Goal: Information Seeking & Learning: Check status

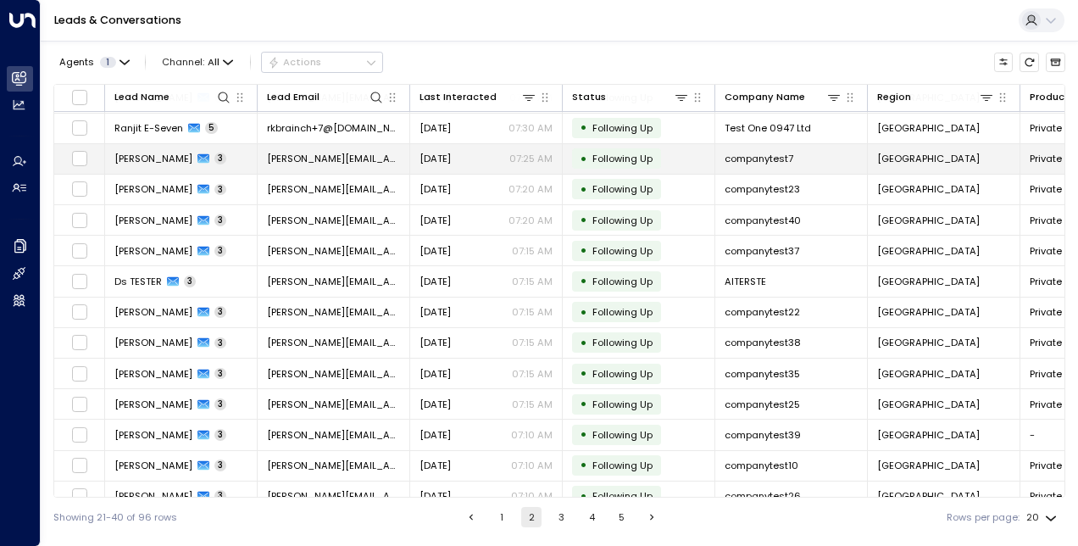
scroll to position [226, 0]
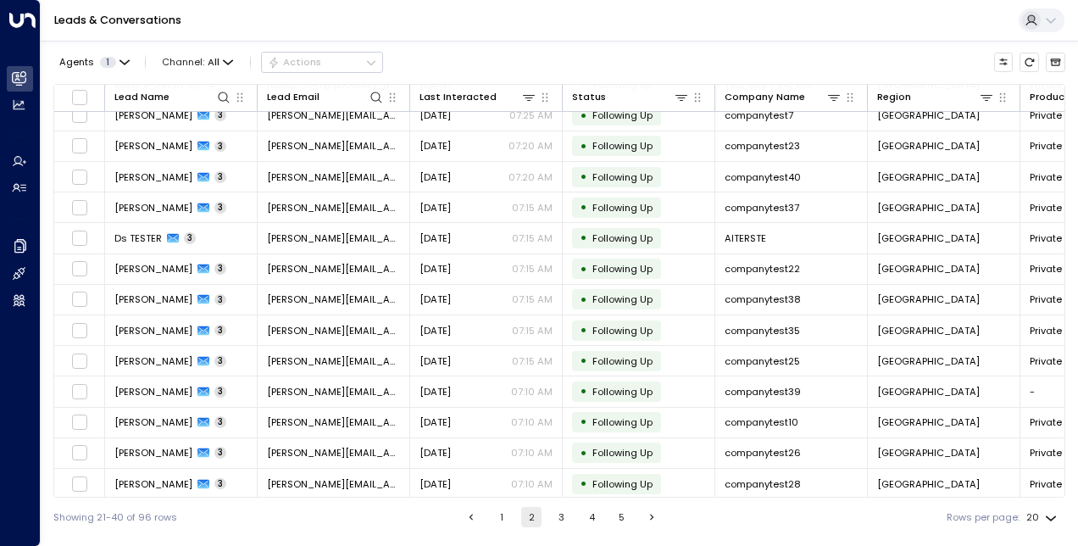
click at [495, 510] on button "1" at bounding box center [501, 517] width 20 height 20
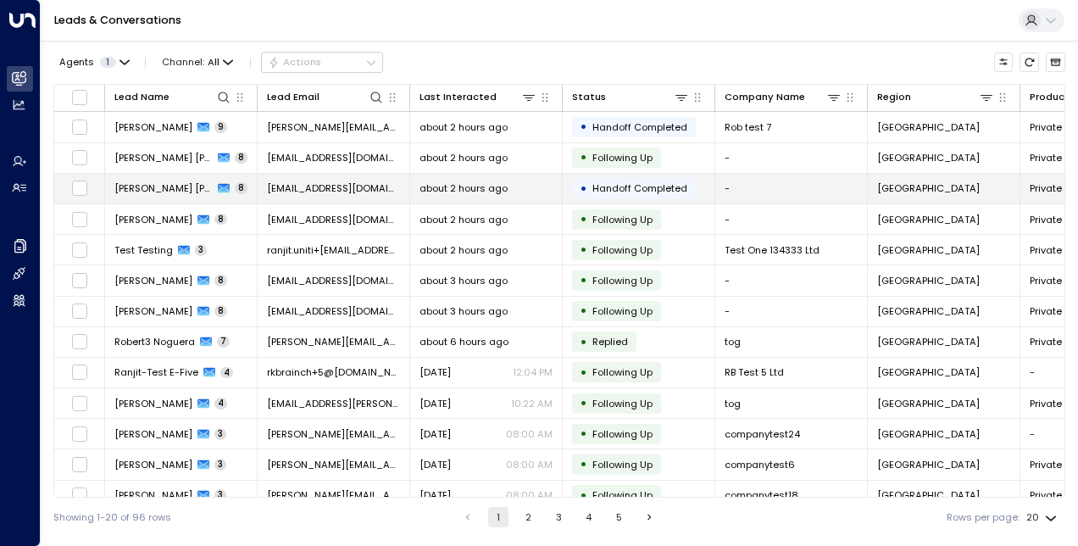
click at [147, 190] on span "[PERSON_NAME] [PERSON_NAME]" at bounding box center [163, 188] width 98 height 14
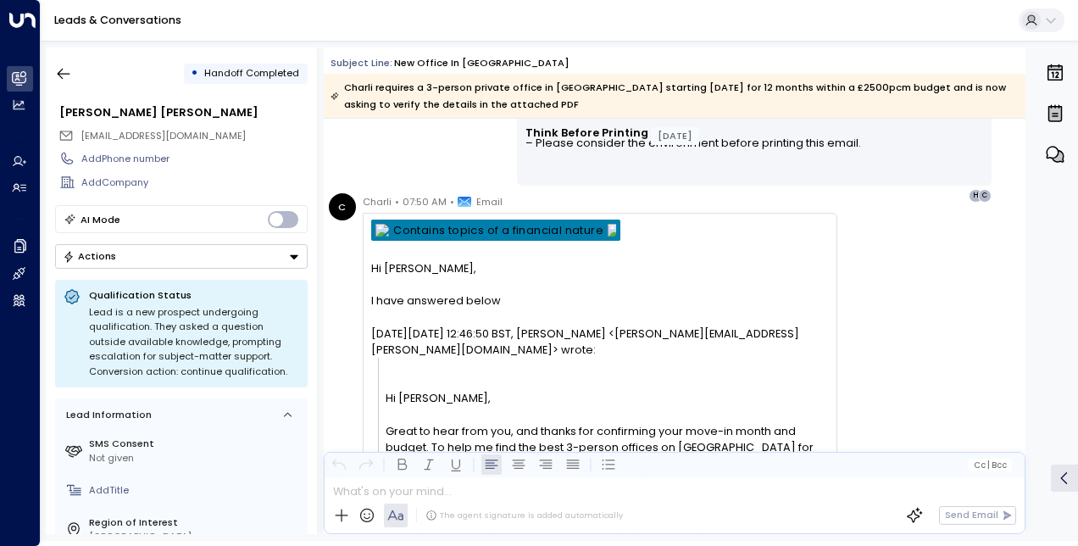
scroll to position [2353, 0]
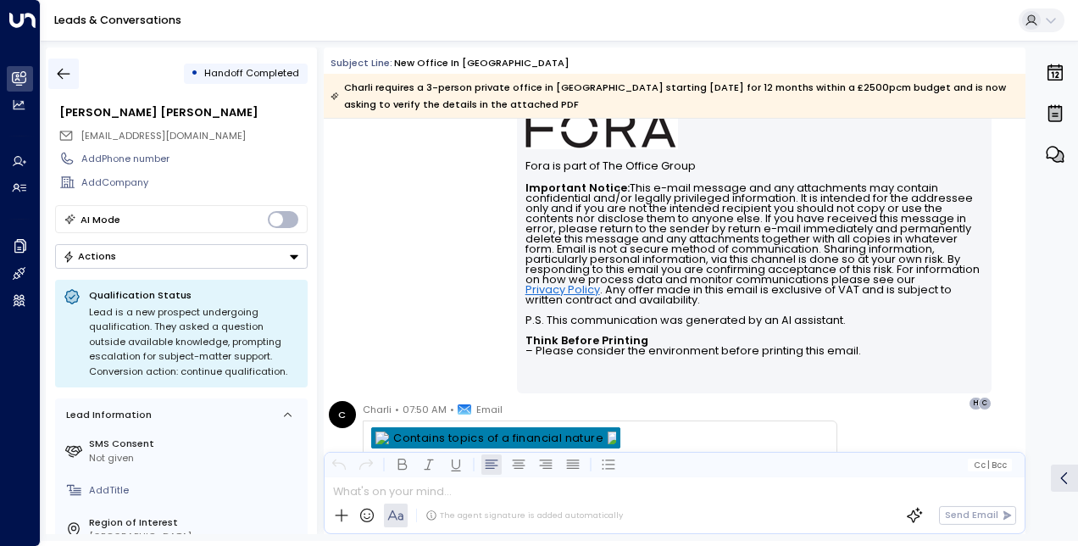
click at [66, 69] on icon "button" at bounding box center [63, 73] width 17 height 17
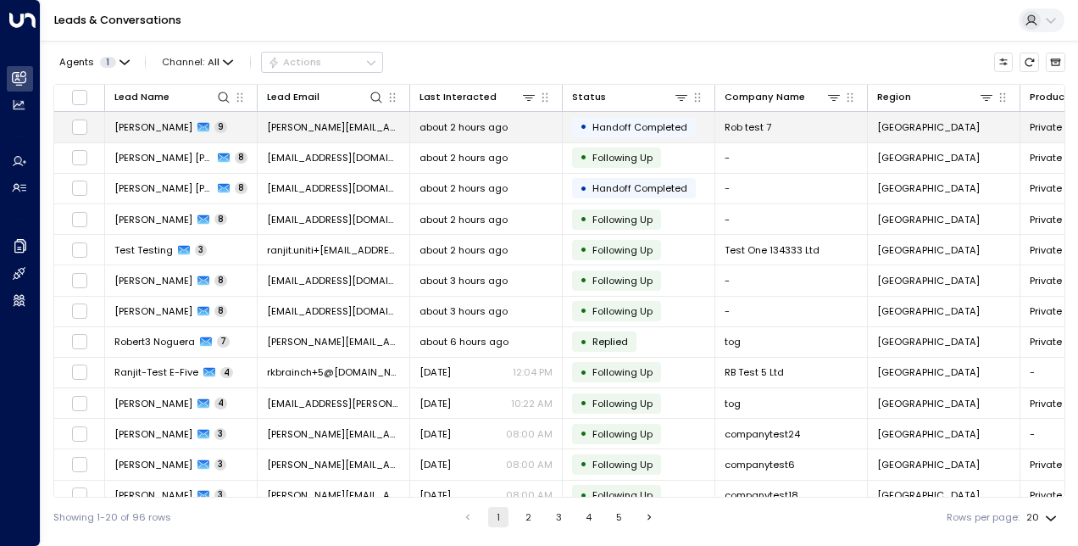
click at [156, 130] on span "[PERSON_NAME]" at bounding box center [153, 127] width 78 height 14
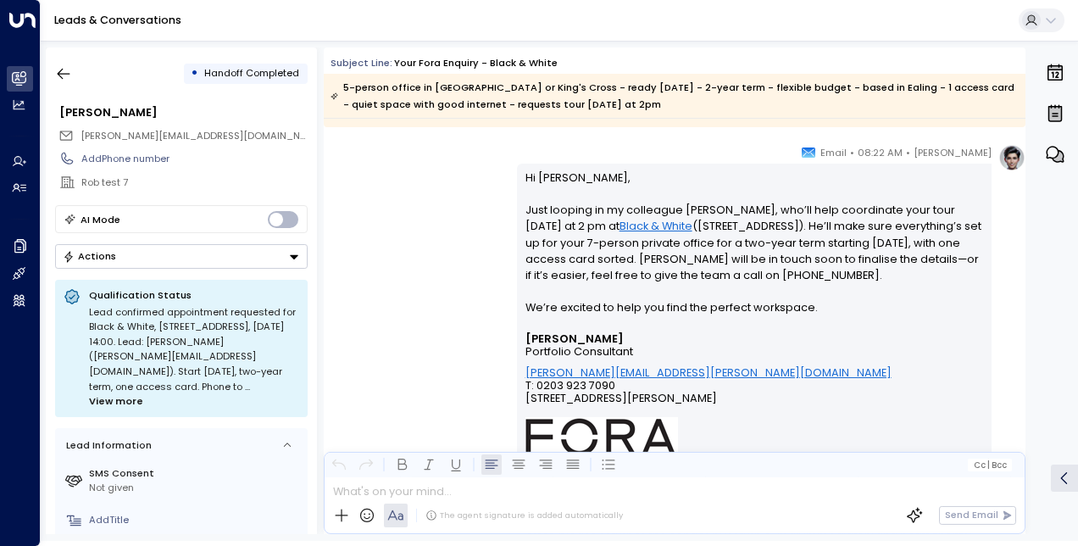
scroll to position [3689, 0]
click at [61, 78] on icon "button" at bounding box center [63, 73] width 17 height 17
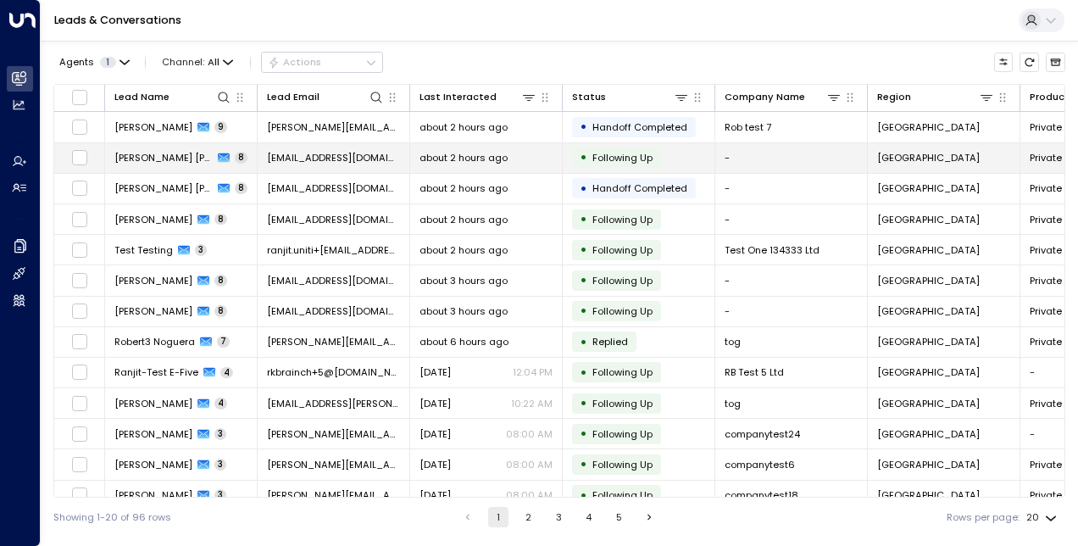
click at [163, 162] on span "[PERSON_NAME] [PERSON_NAME]" at bounding box center [163, 158] width 98 height 14
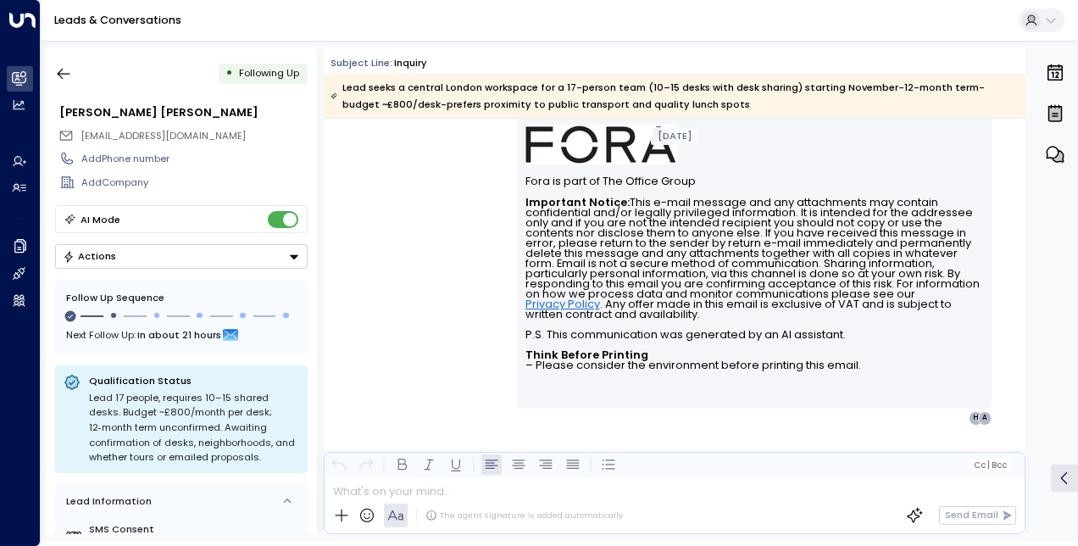
scroll to position [3782, 0]
click at [76, 66] on button "button" at bounding box center [63, 73] width 31 height 31
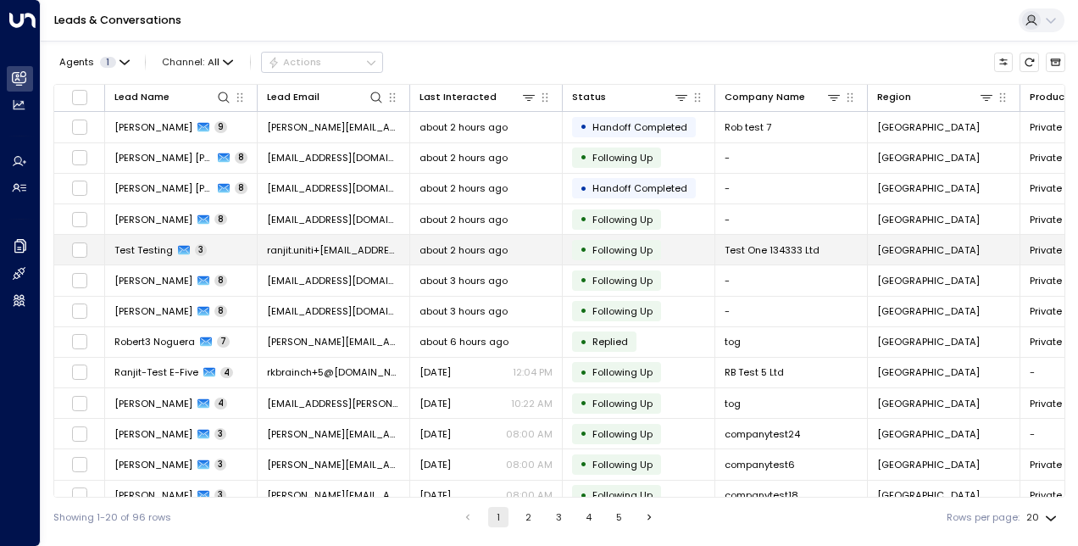
click at [156, 241] on td "Test Testing 3" at bounding box center [181, 250] width 153 height 30
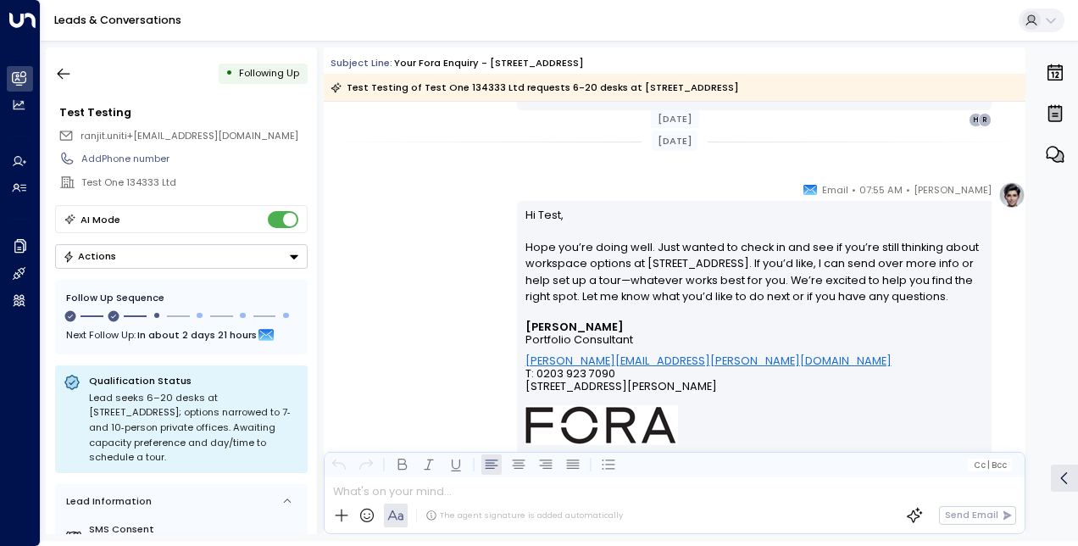
scroll to position [1613, 0]
click at [71, 86] on button "button" at bounding box center [63, 73] width 31 height 31
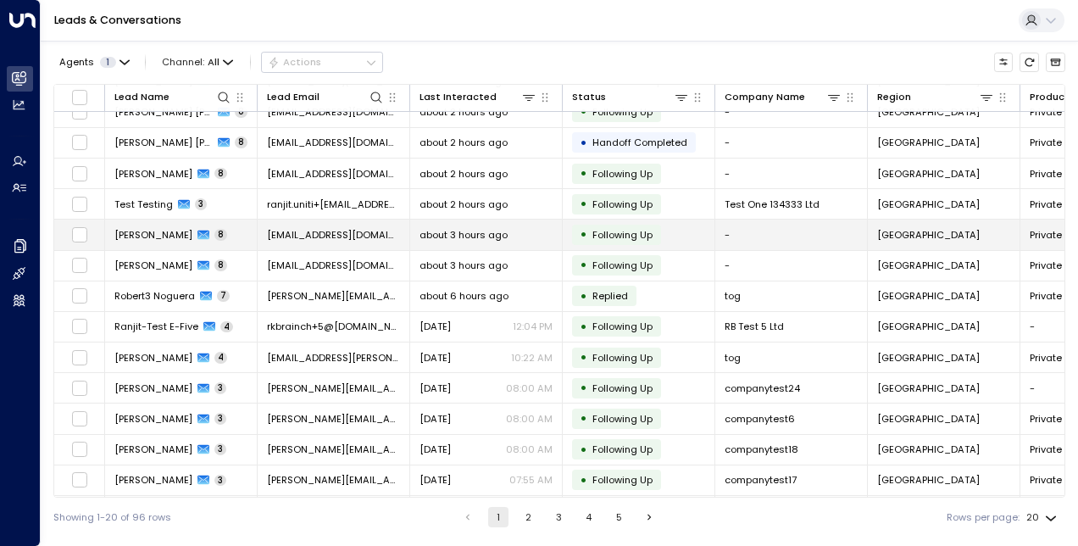
scroll to position [51, 0]
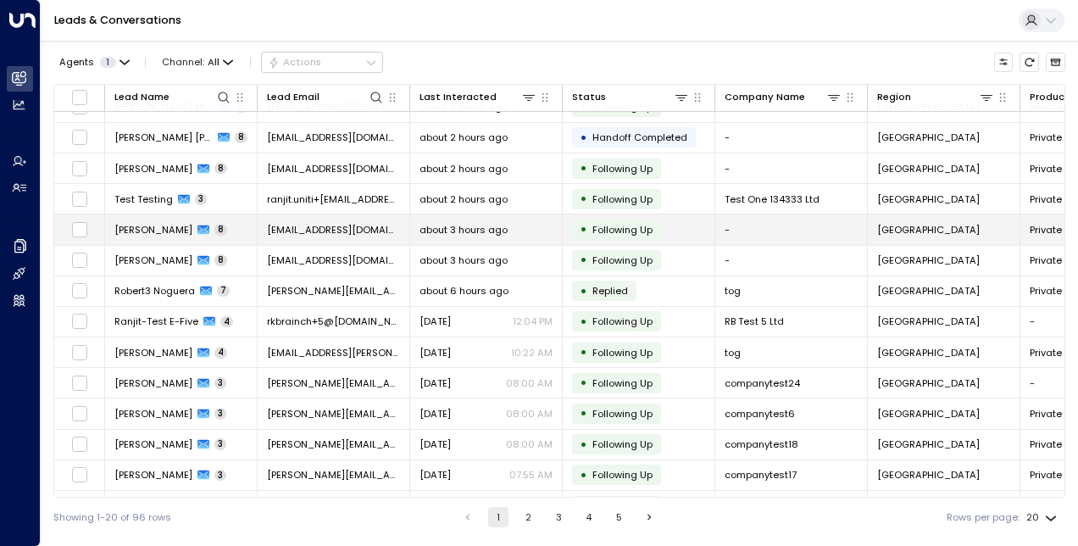
click at [154, 234] on span "[PERSON_NAME]" at bounding box center [153, 230] width 78 height 14
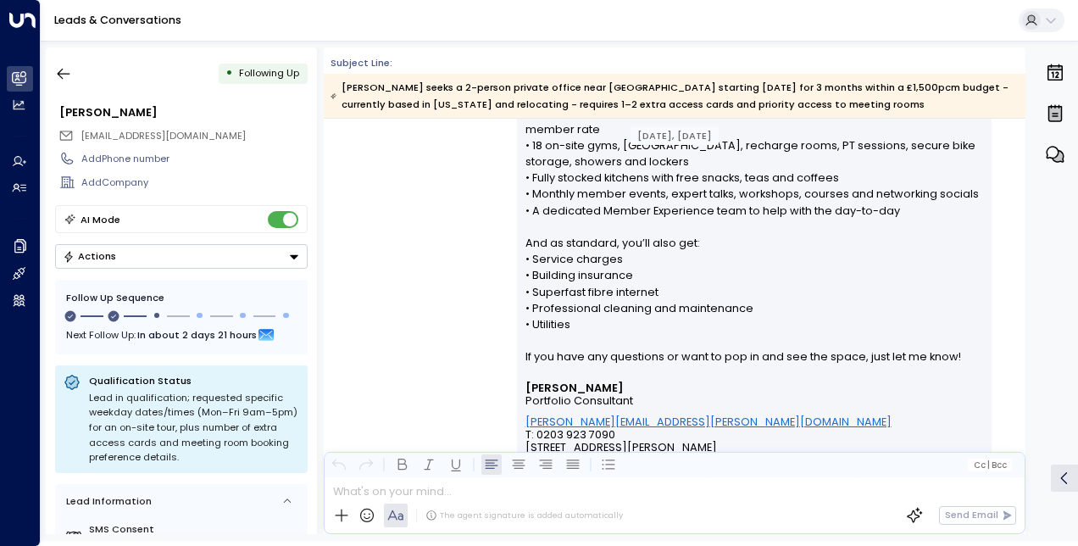
scroll to position [2503, 0]
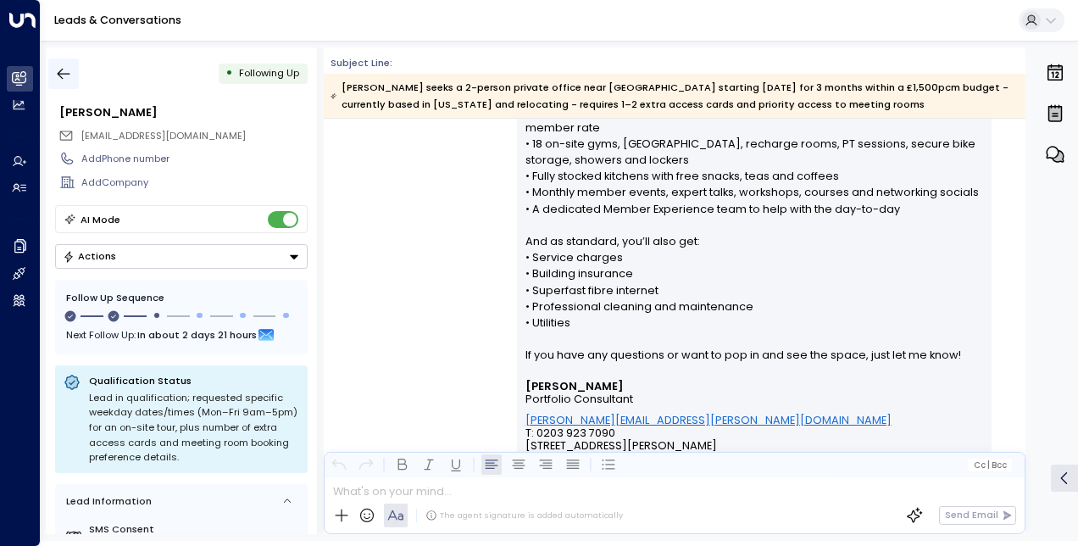
click at [69, 72] on icon "button" at bounding box center [63, 73] width 17 height 17
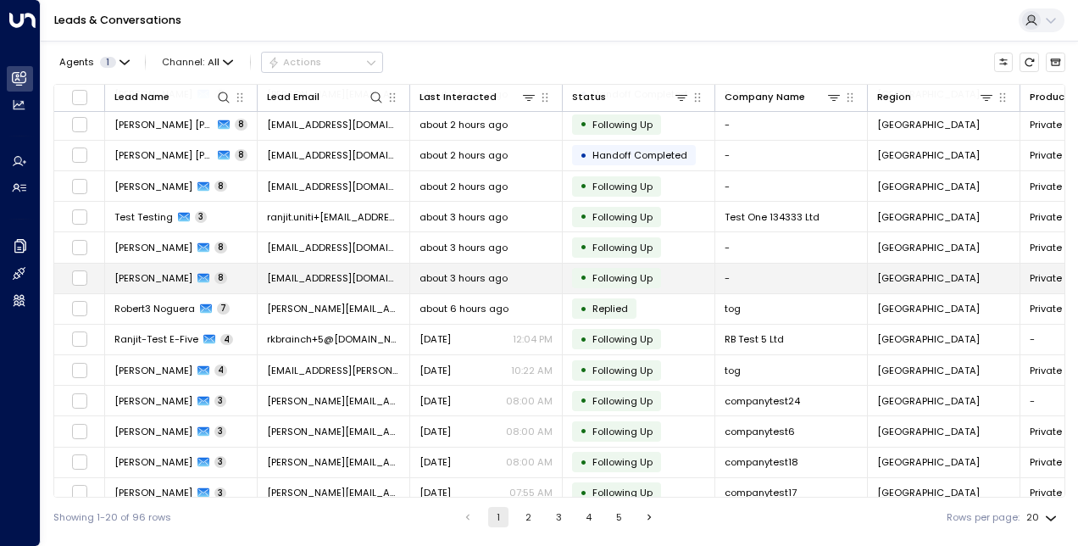
scroll to position [34, 0]
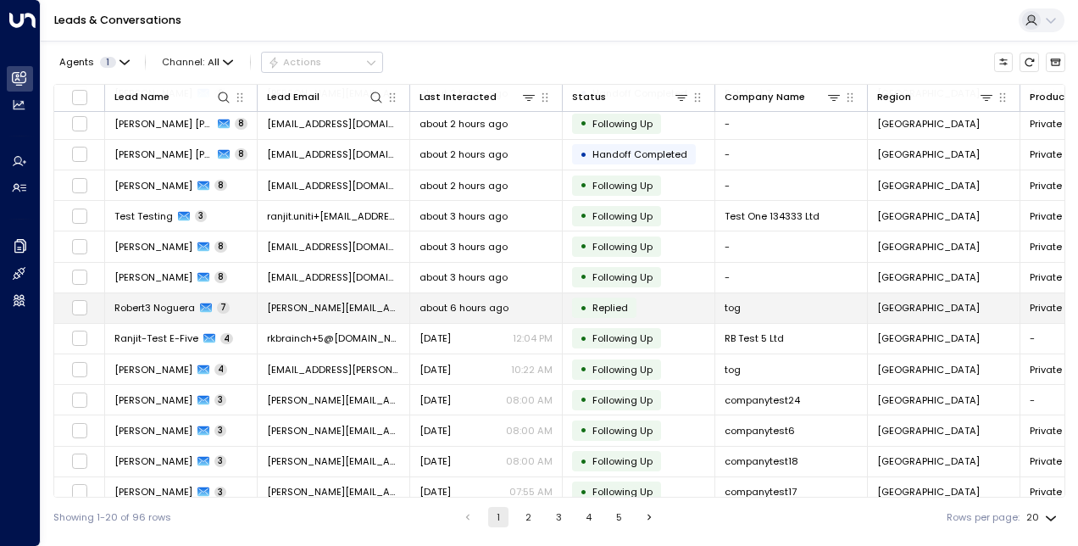
click at [158, 310] on span "Robert3 Noguera" at bounding box center [154, 308] width 81 height 14
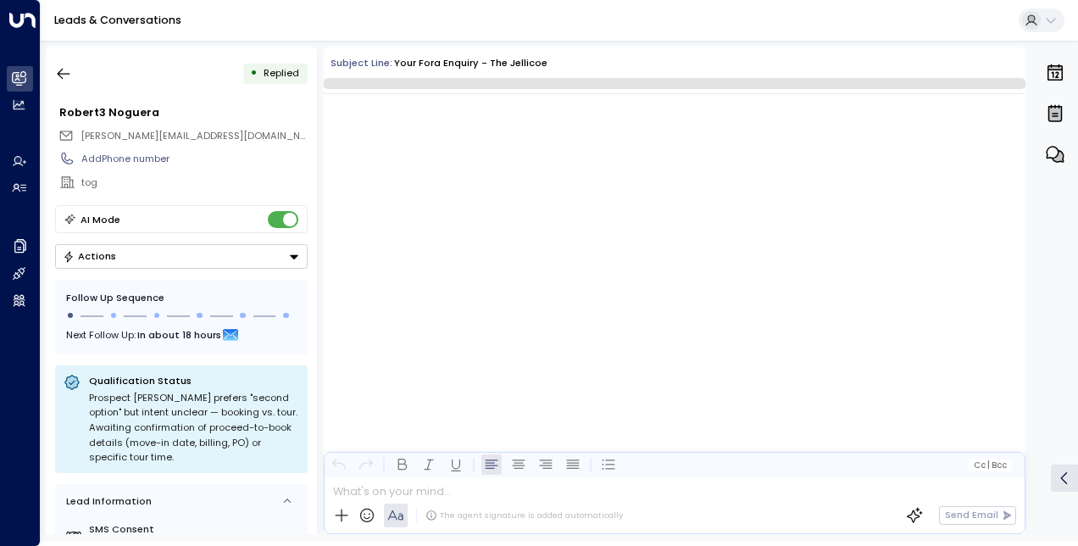
scroll to position [4309, 0]
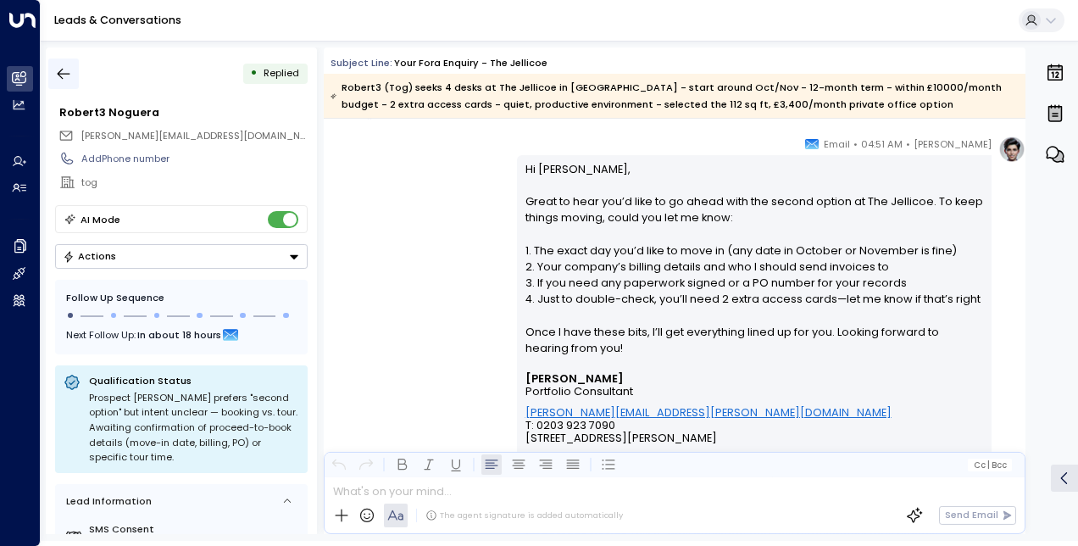
click at [61, 69] on icon "button" at bounding box center [63, 73] width 17 height 17
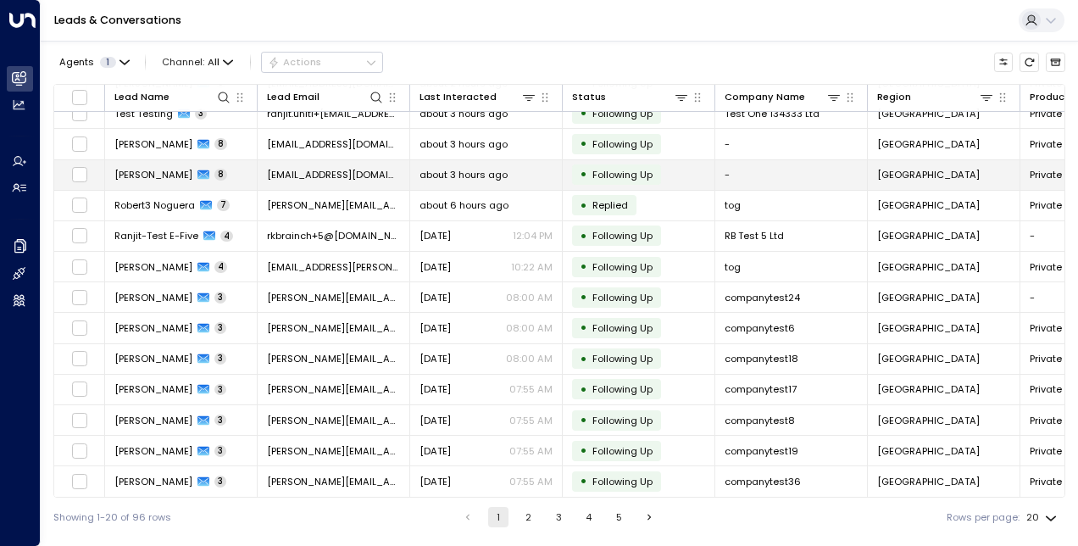
scroll to position [151, 0]
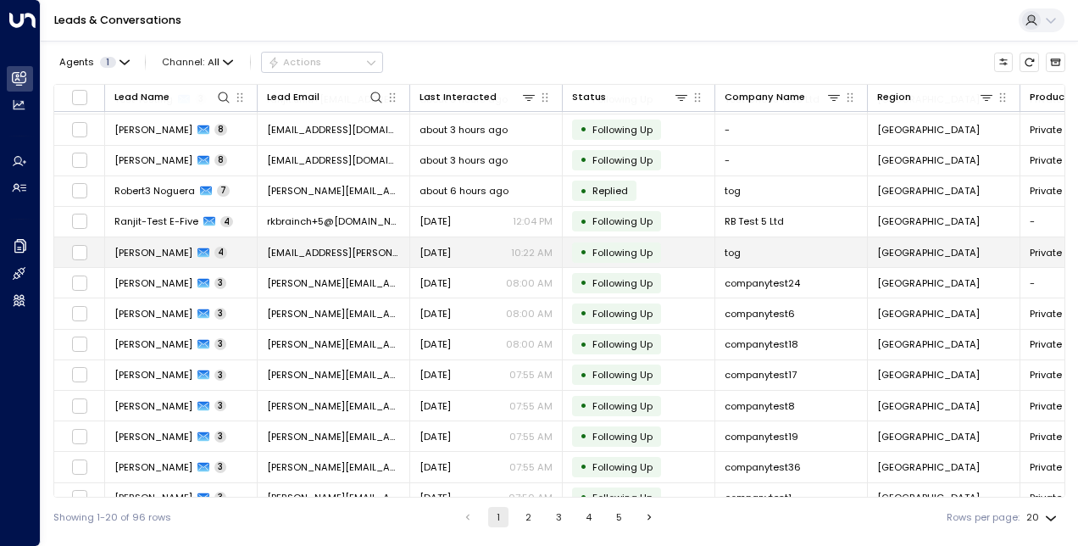
click at [159, 254] on span "[PERSON_NAME]" at bounding box center [153, 253] width 78 height 14
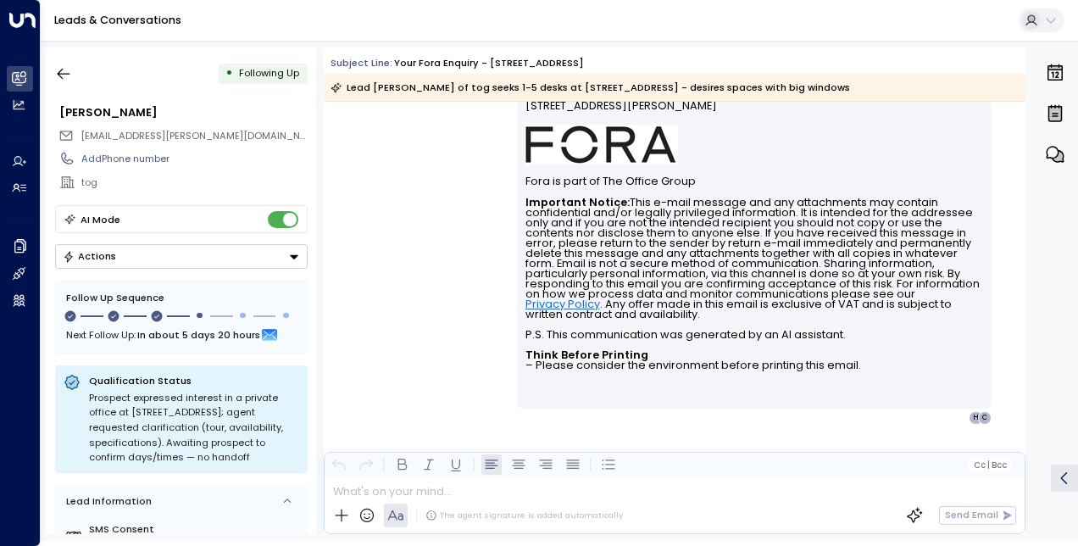
scroll to position [2362, 0]
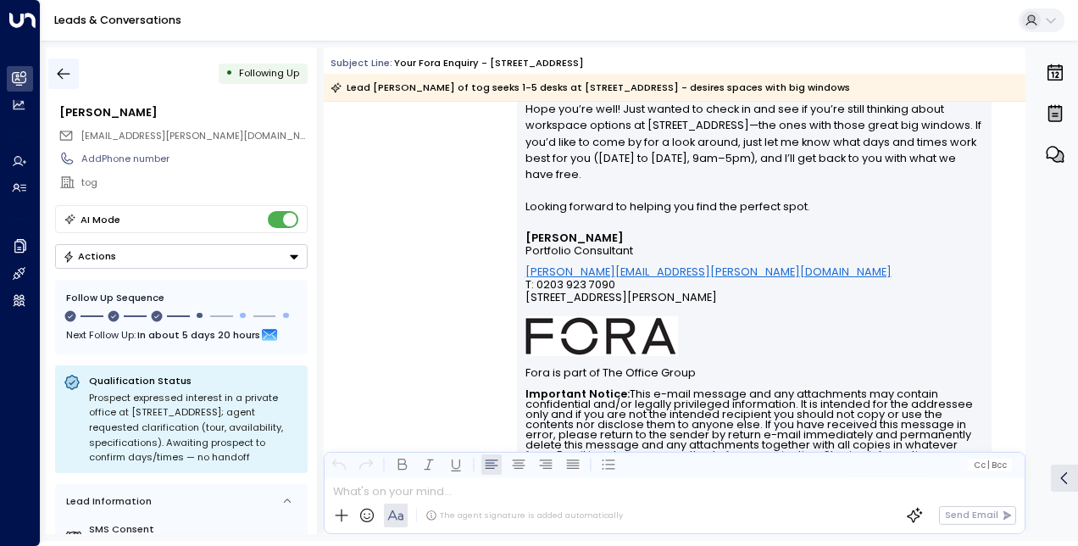
click at [58, 68] on icon "button" at bounding box center [63, 73] width 17 height 17
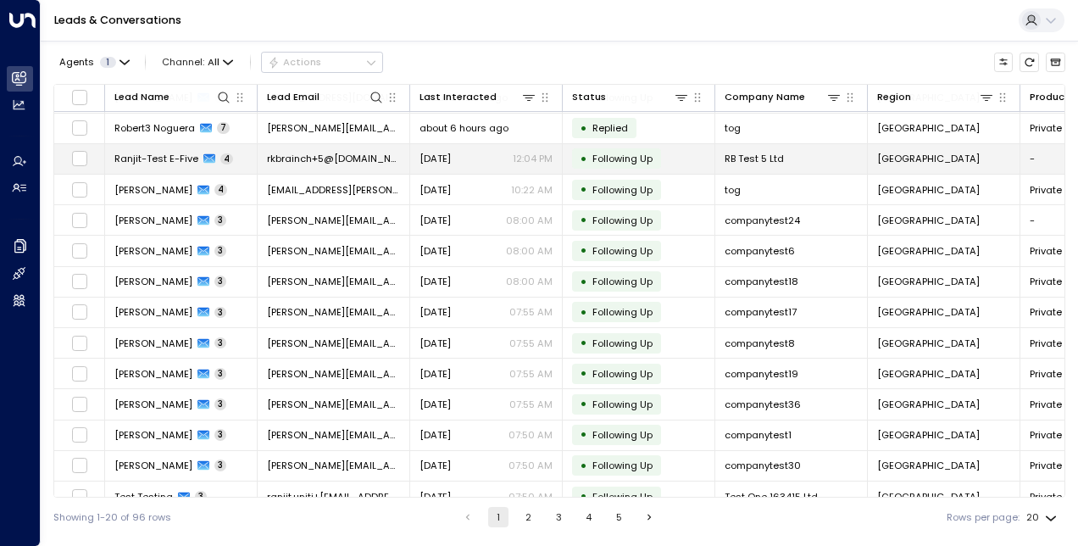
scroll to position [219, 0]
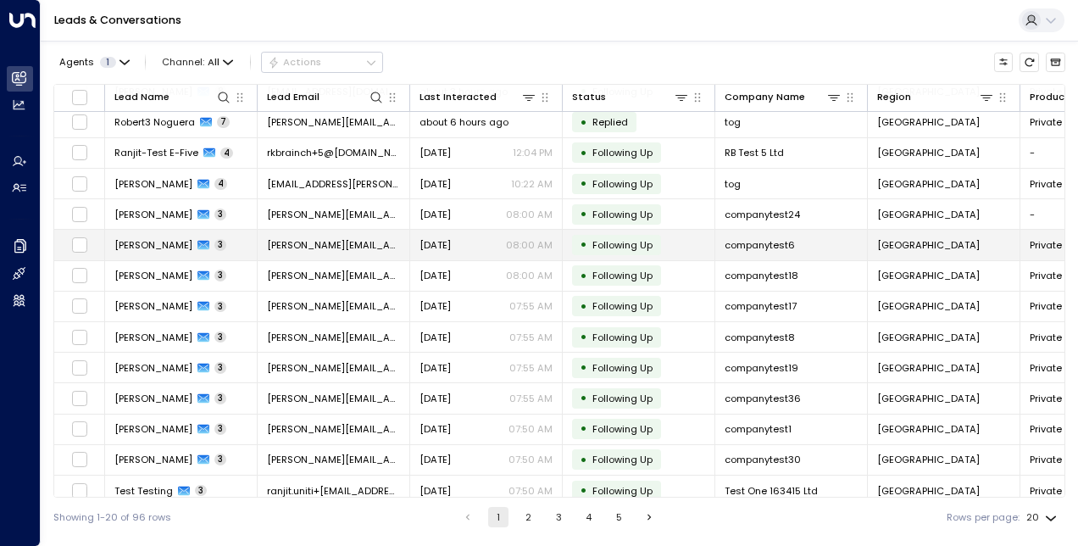
click at [147, 239] on span "[PERSON_NAME]" at bounding box center [153, 245] width 78 height 14
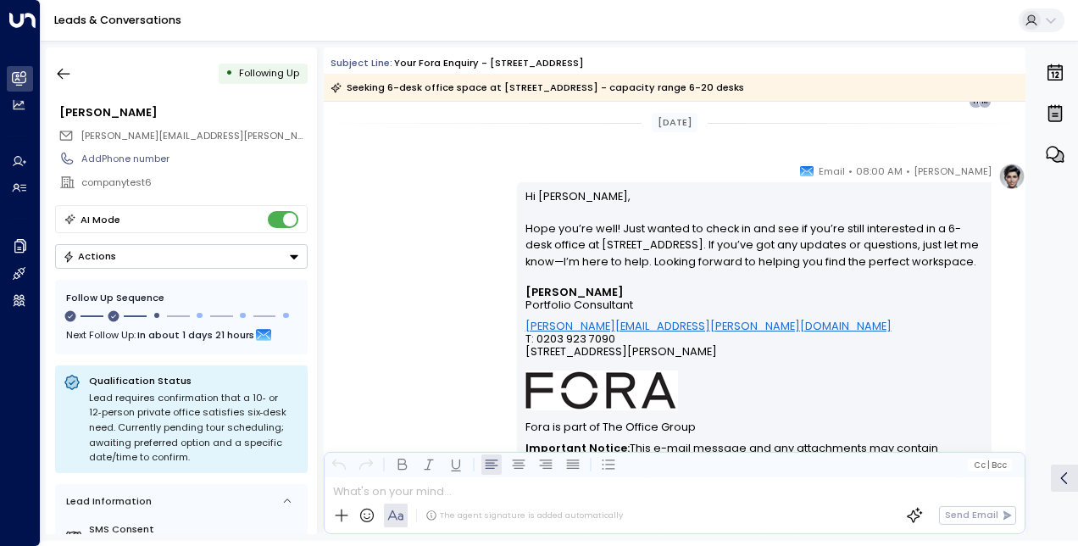
scroll to position [1616, 0]
click at [422, 324] on div "Eva Fitzgerald • 08:00 AM • Email Hi Michelle, Hope you’re well! Just wanted to…" at bounding box center [675, 416] width 702 height 508
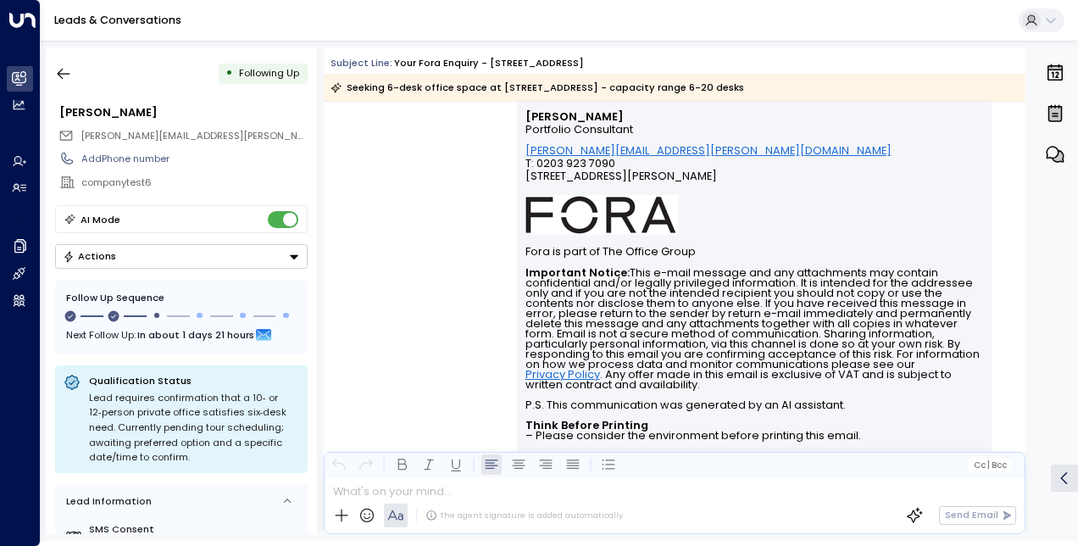
scroll to position [1790, 0]
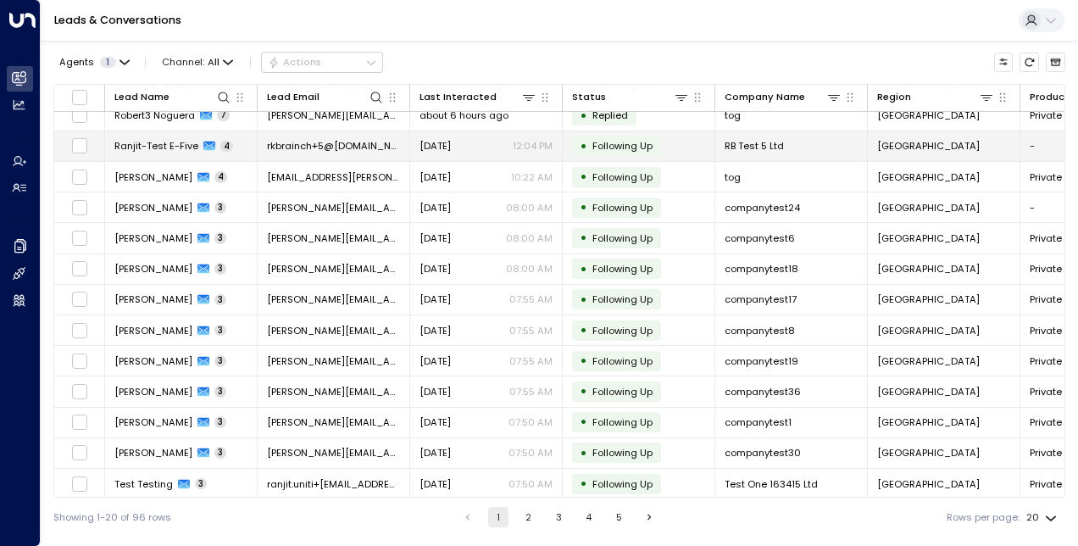
scroll to position [226, 1]
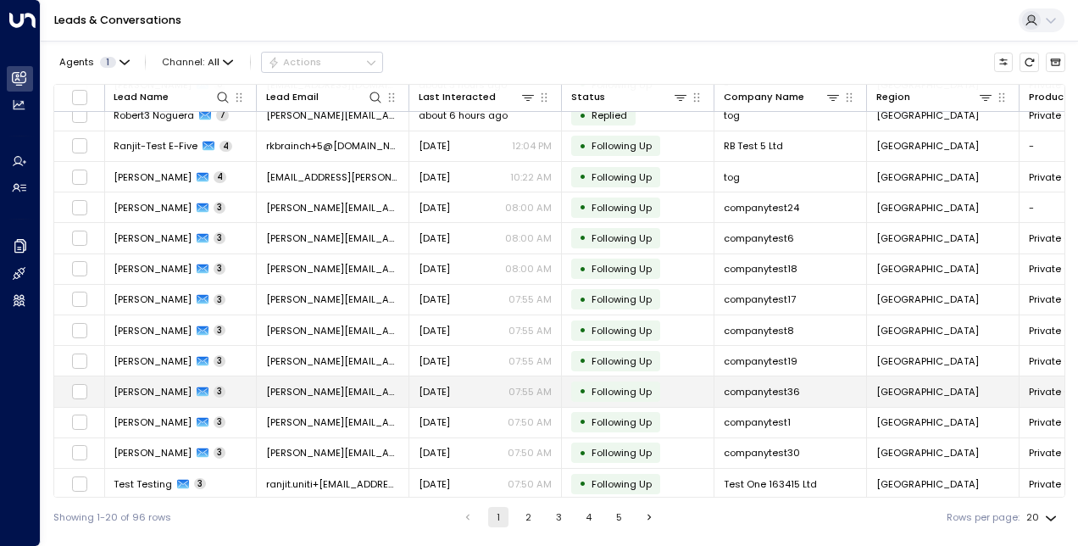
click at [147, 385] on span "[PERSON_NAME]" at bounding box center [153, 392] width 78 height 14
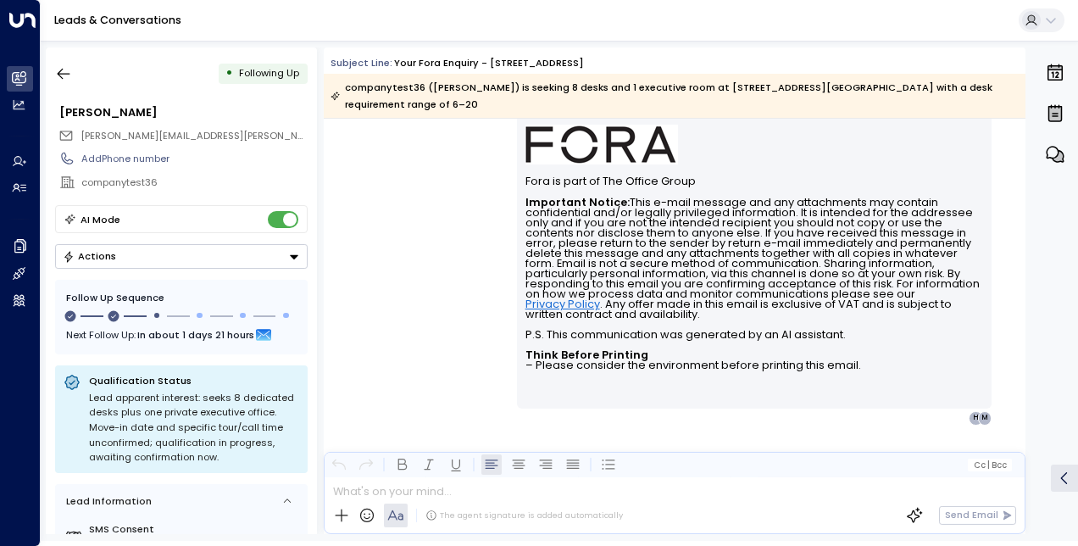
scroll to position [2024, 0]
click at [61, 70] on icon "button" at bounding box center [64, 74] width 13 height 11
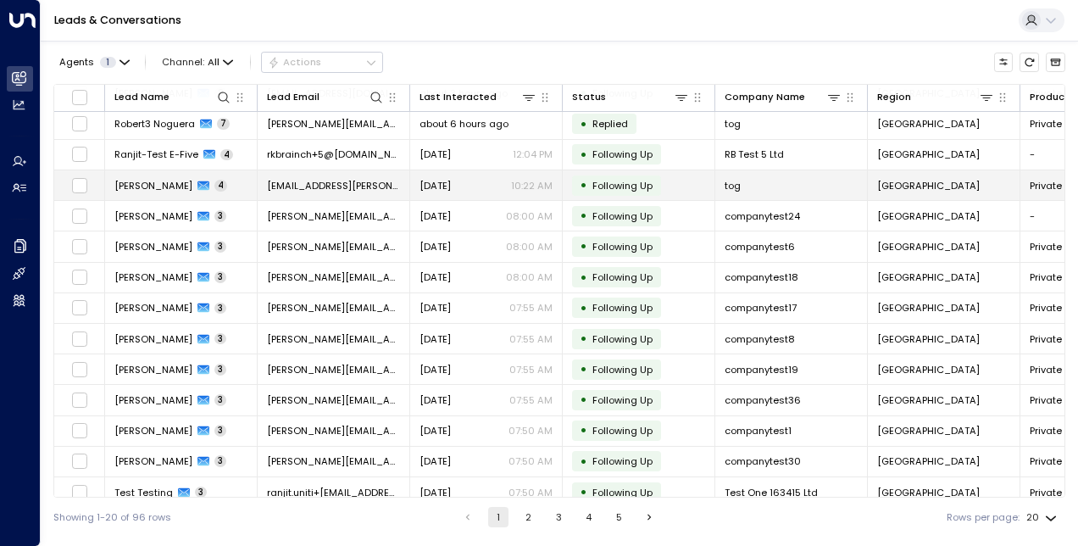
scroll to position [226, 0]
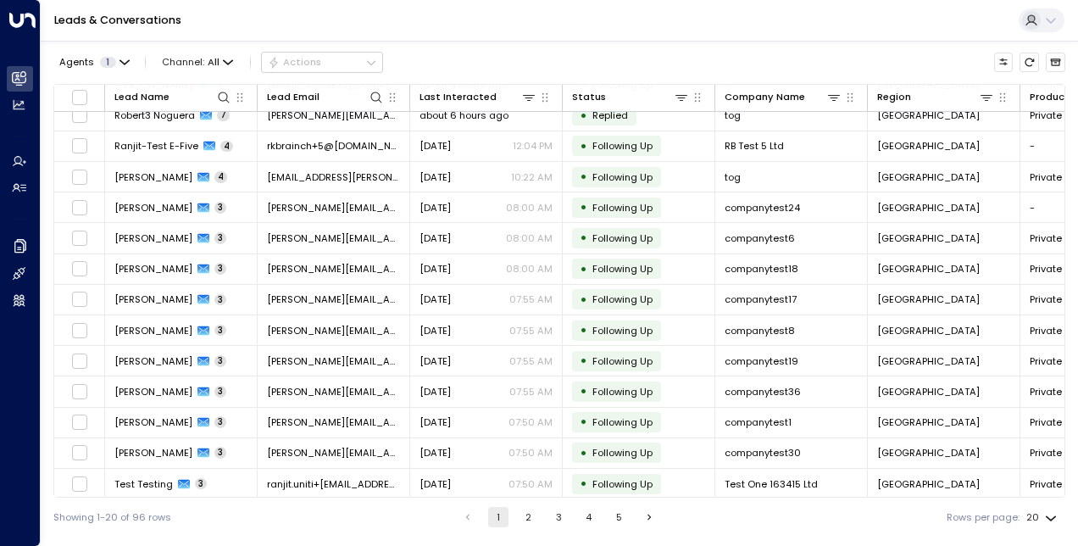
click at [529, 518] on button "2" at bounding box center [529, 517] width 20 height 20
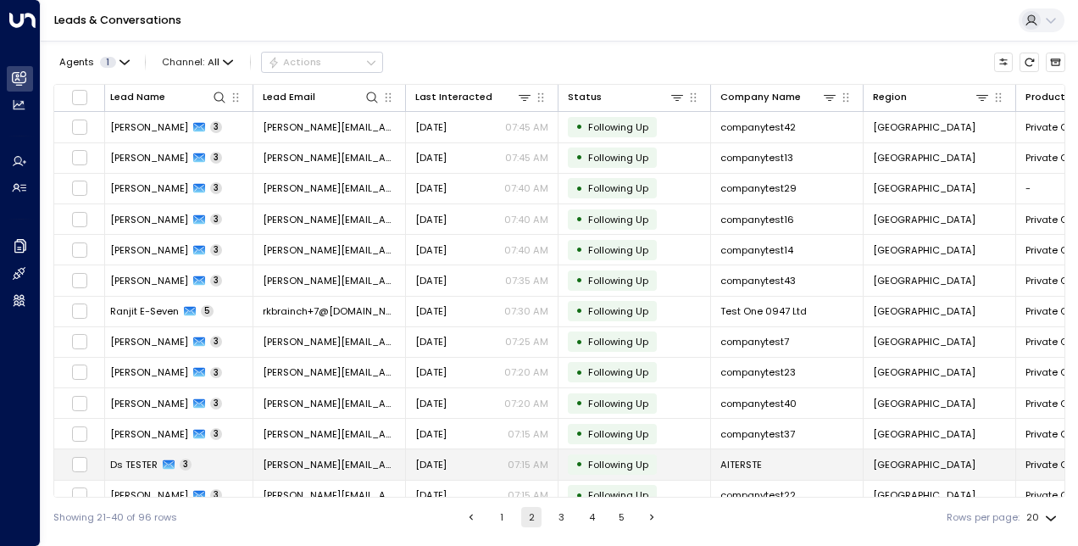
scroll to position [0, 3]
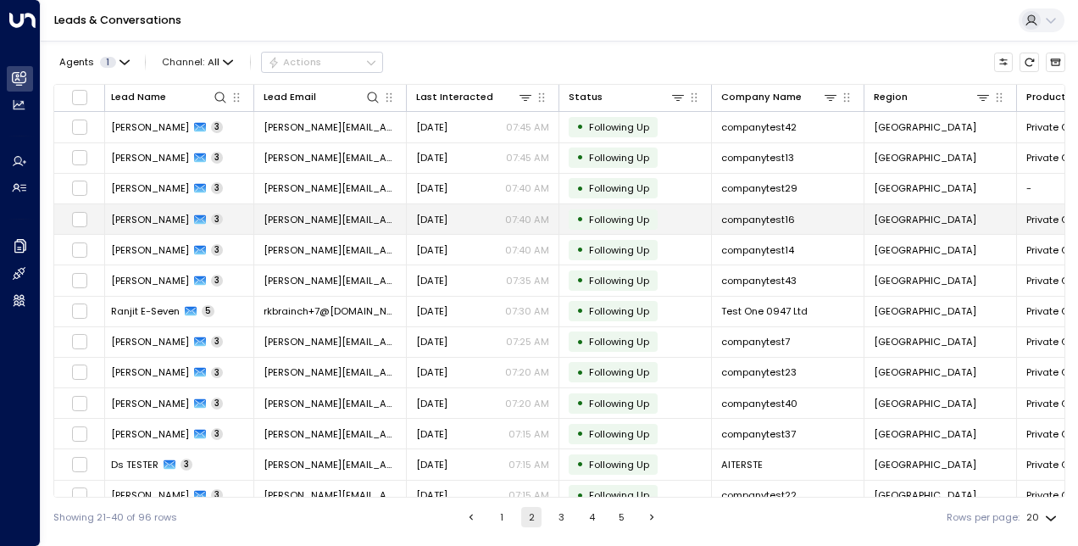
click at [151, 214] on span "[PERSON_NAME]" at bounding box center [150, 220] width 78 height 14
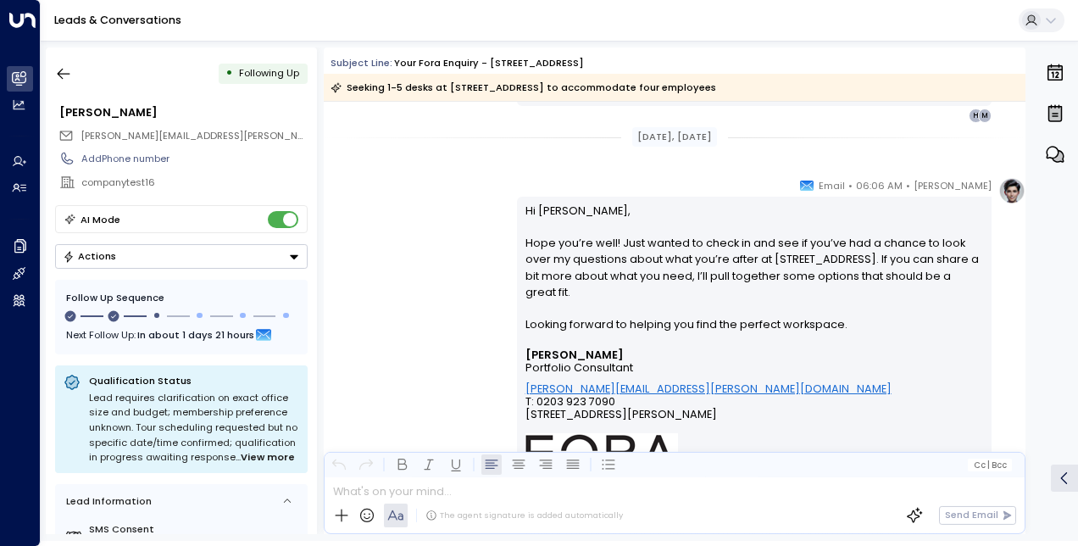
scroll to position [1104, 0]
click at [72, 75] on button "button" at bounding box center [63, 73] width 31 height 31
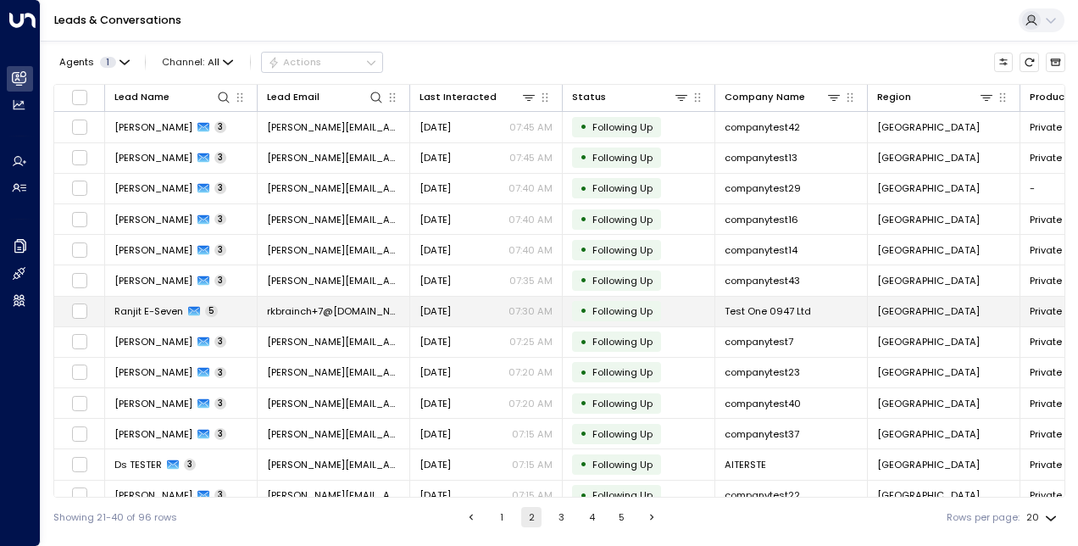
scroll to position [226, 0]
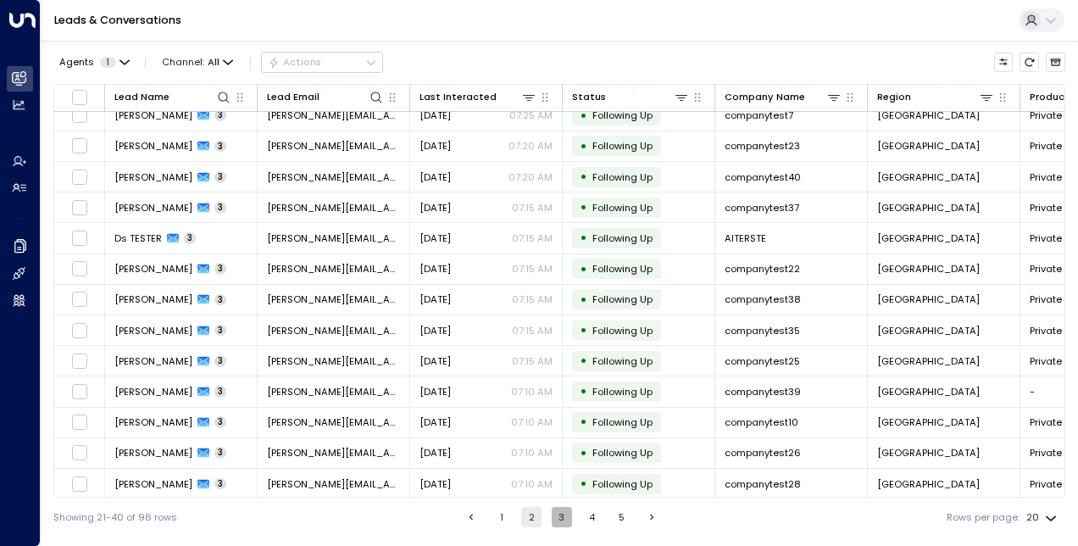
click at [558, 521] on button "3" at bounding box center [562, 517] width 20 height 20
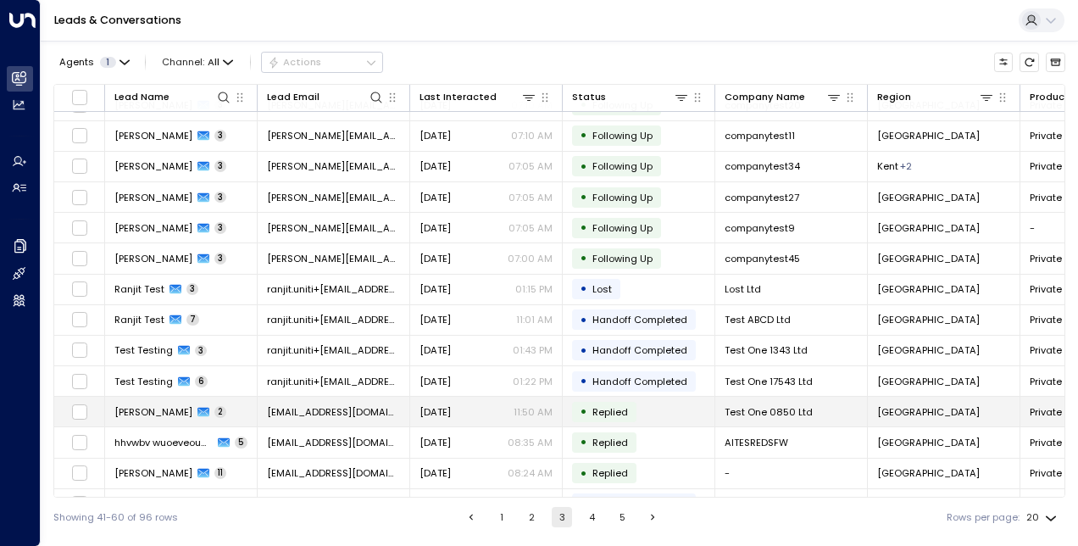
scroll to position [21, 0]
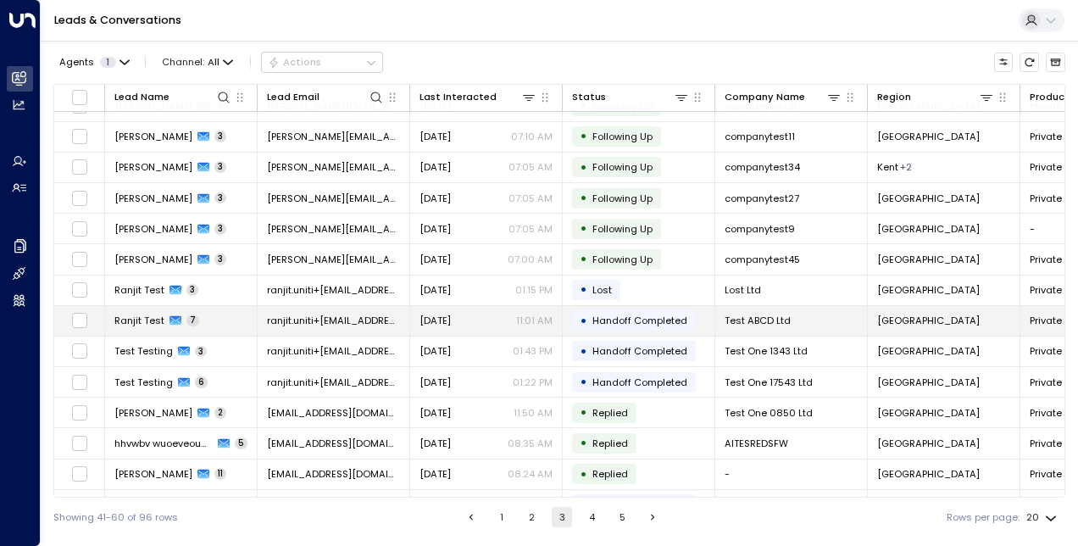
click at [147, 319] on span "Ranjit Test" at bounding box center [139, 321] width 50 height 14
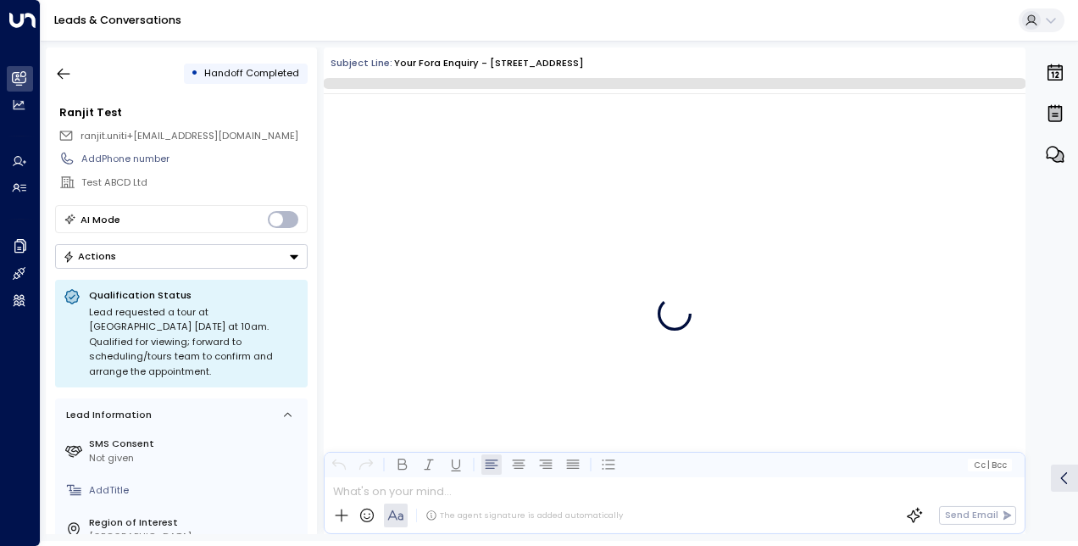
scroll to position [2932, 0]
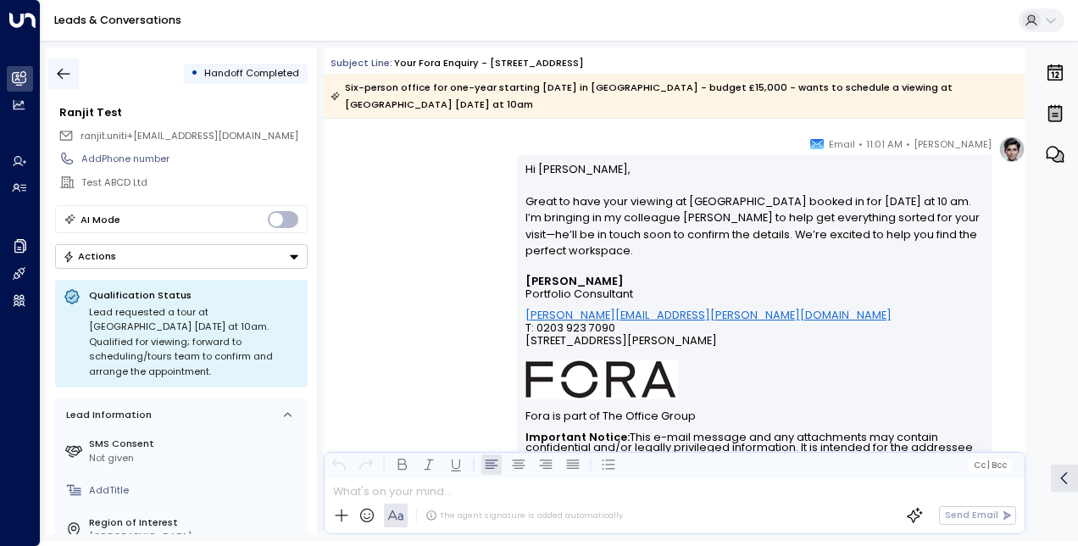
click at [64, 65] on icon "button" at bounding box center [63, 73] width 17 height 17
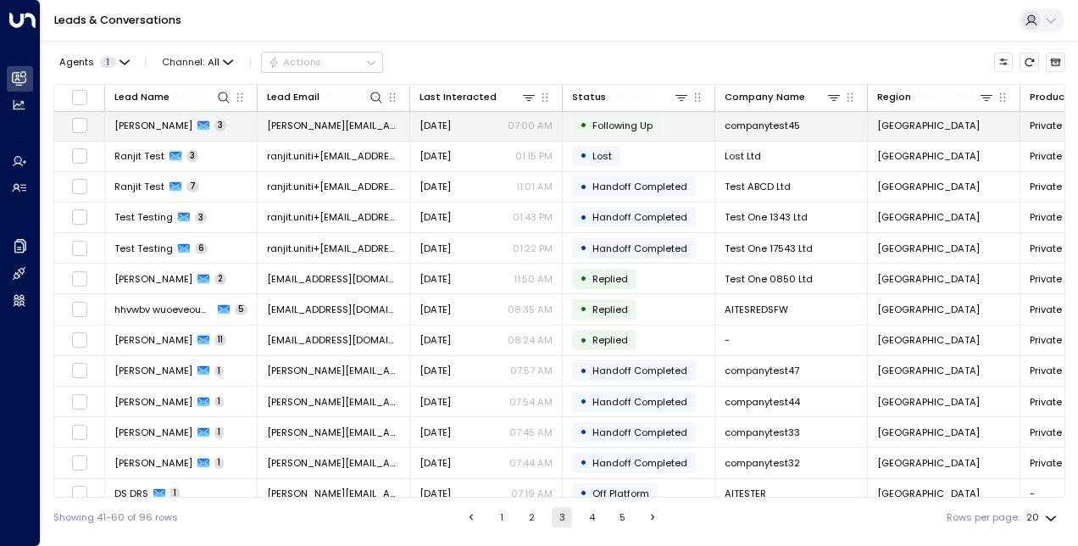
scroll to position [158, 0]
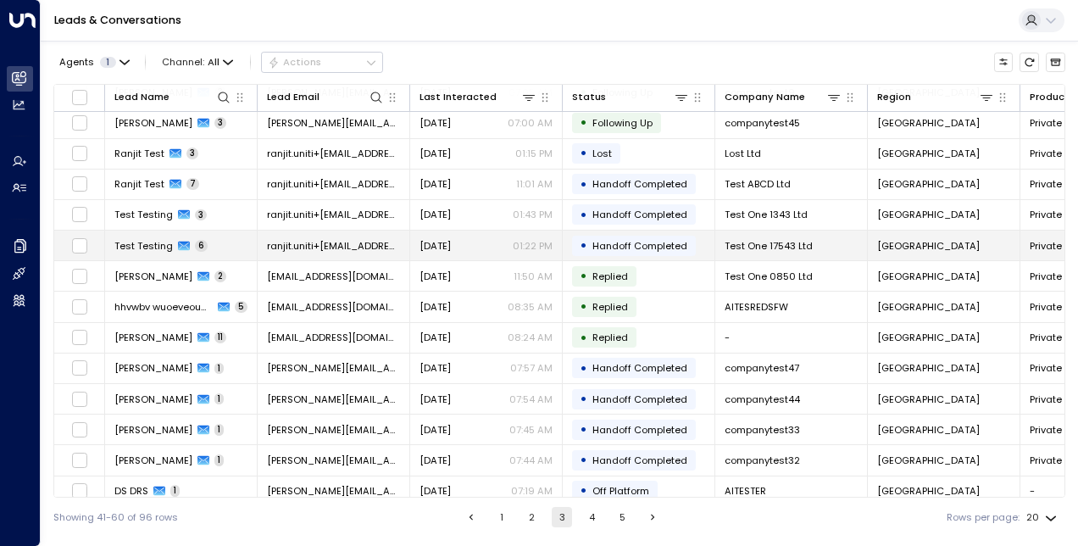
click at [136, 251] on td "Test Testing 6" at bounding box center [181, 245] width 153 height 30
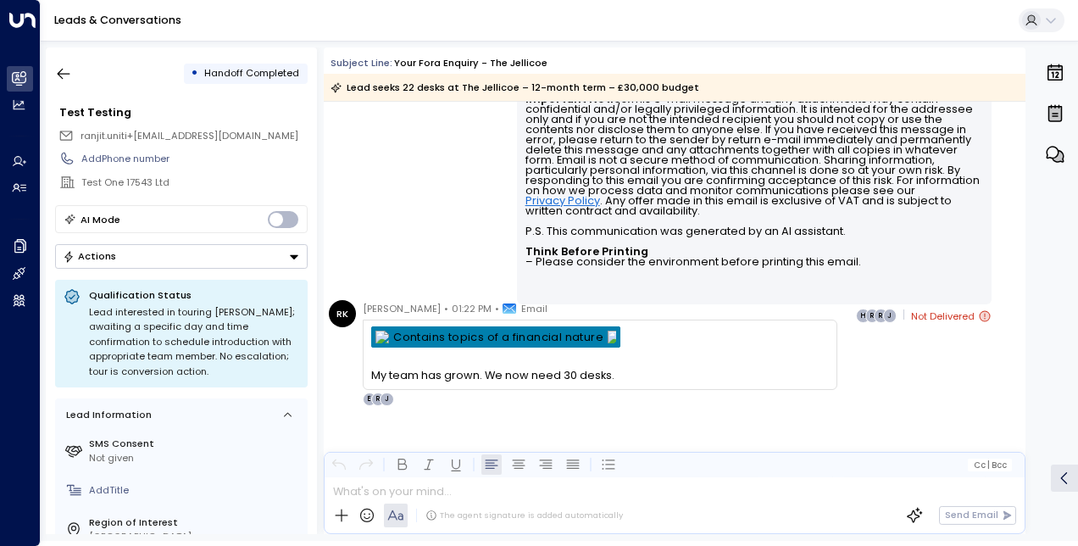
scroll to position [2795, 0]
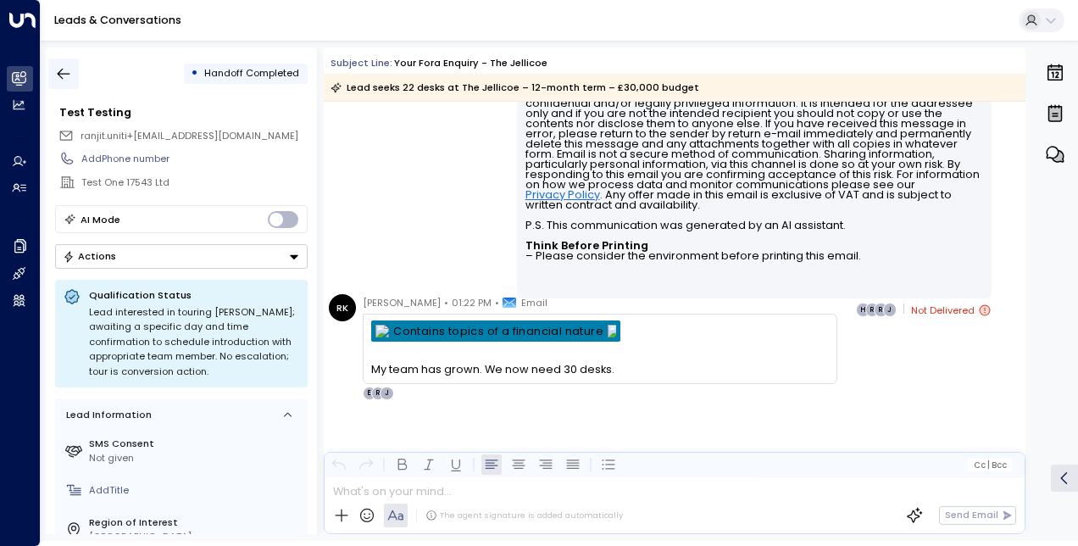
click at [61, 70] on icon "button" at bounding box center [63, 73] width 17 height 17
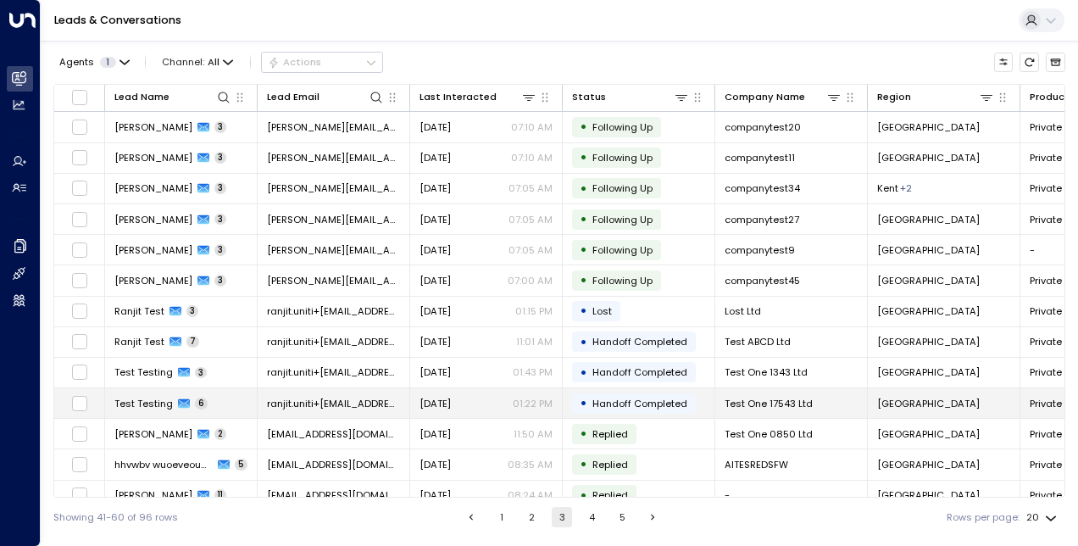
click at [156, 403] on span "Test Testing" at bounding box center [143, 404] width 58 height 14
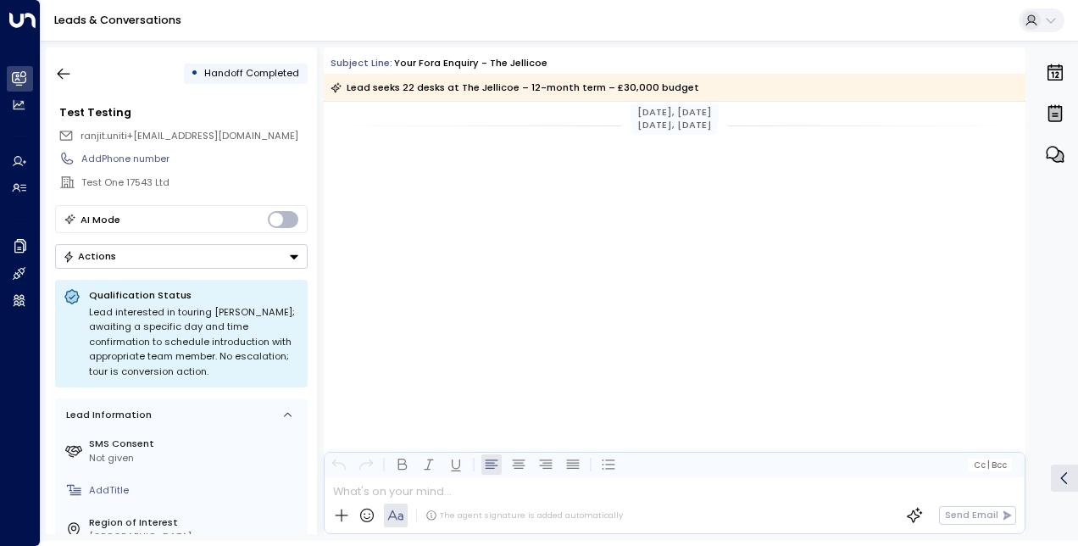
scroll to position [2795, 0]
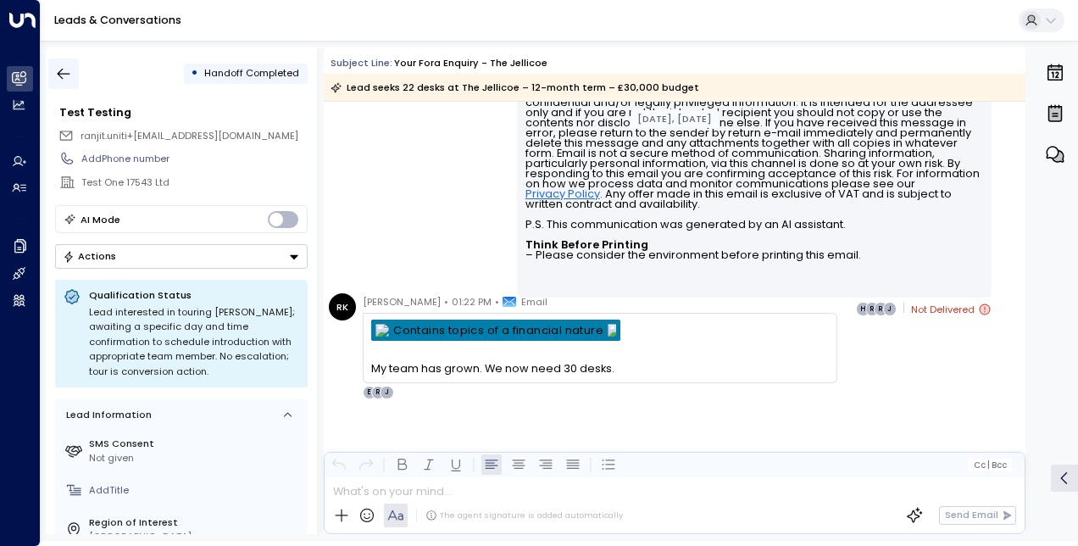
click at [68, 66] on icon "button" at bounding box center [63, 73] width 17 height 17
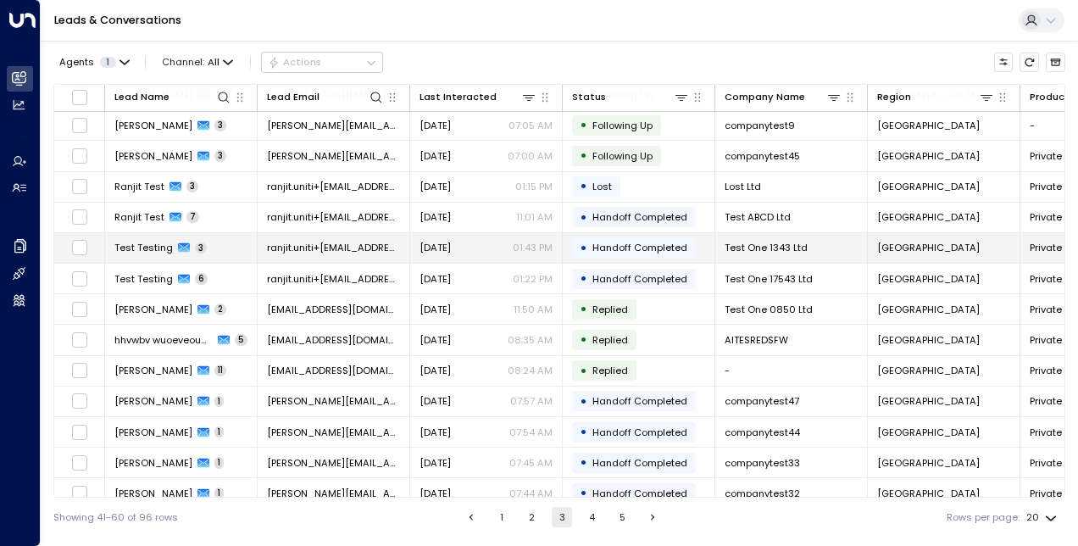
scroll to position [125, 0]
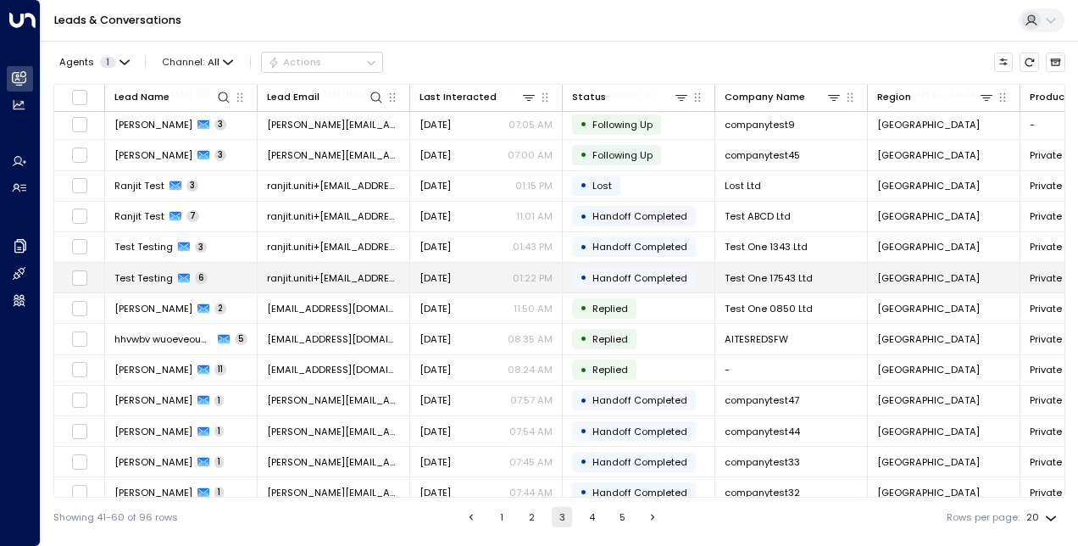
click at [163, 280] on span "Test Testing" at bounding box center [143, 278] width 58 height 14
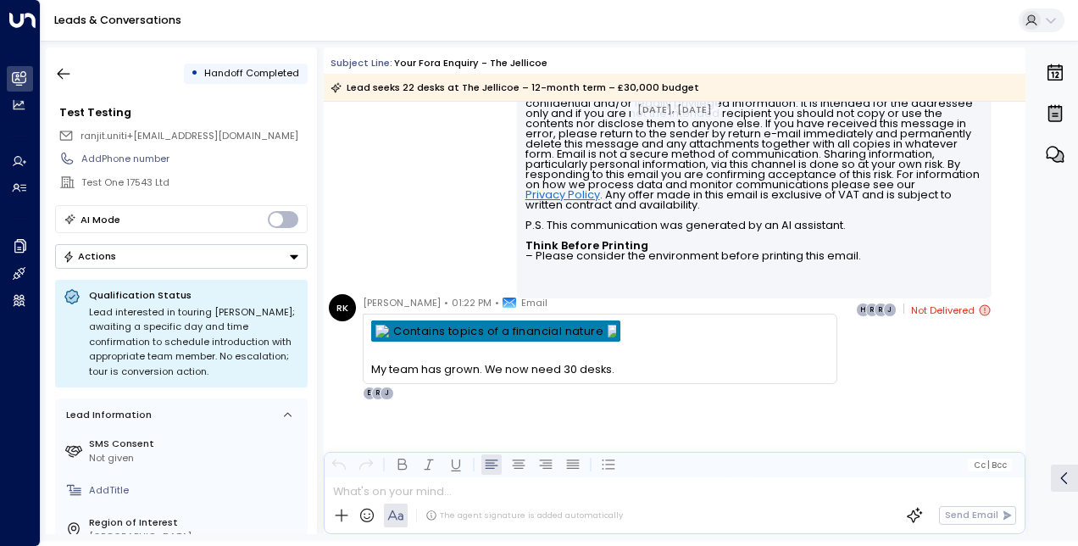
scroll to position [3316, 0]
click at [63, 71] on icon "button" at bounding box center [63, 73] width 17 height 17
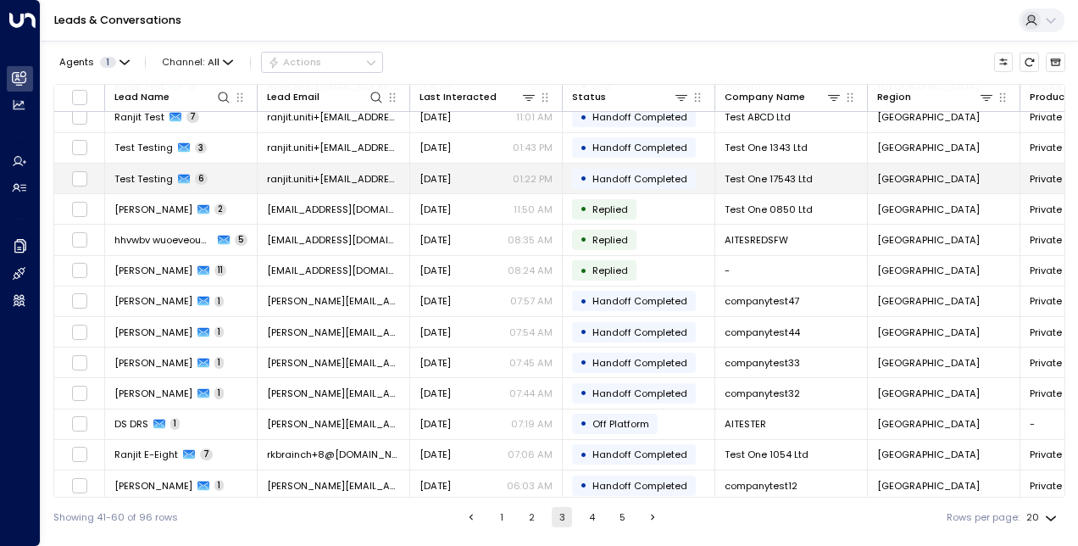
scroll to position [226, 0]
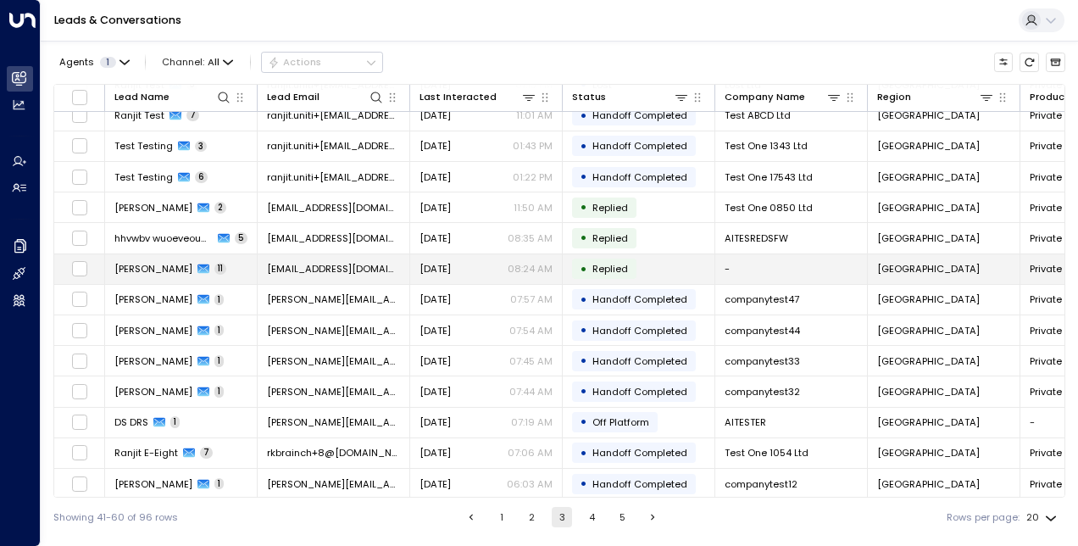
click at [147, 264] on span "Alex Clark" at bounding box center [153, 269] width 78 height 14
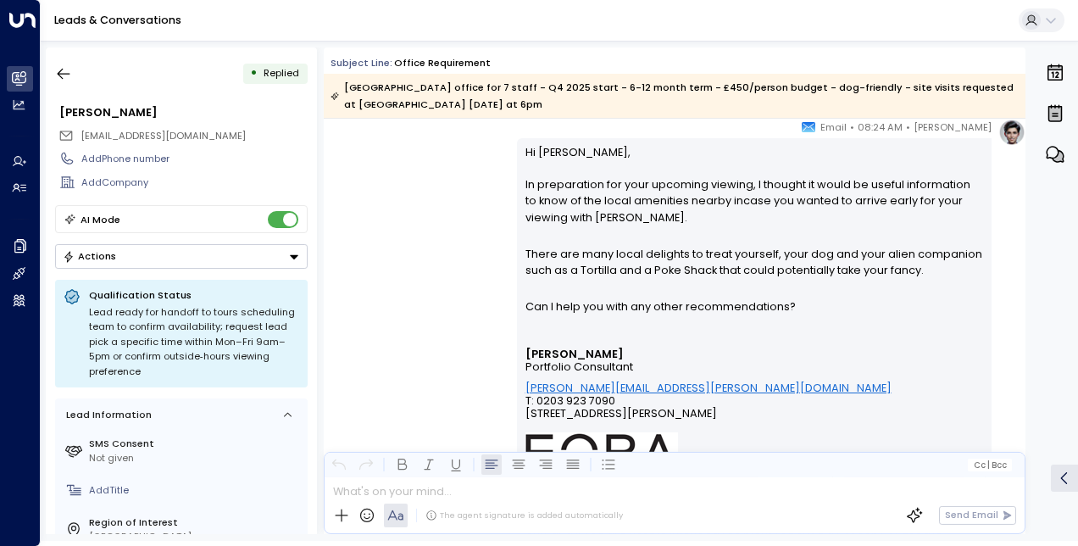
scroll to position [5349, 0]
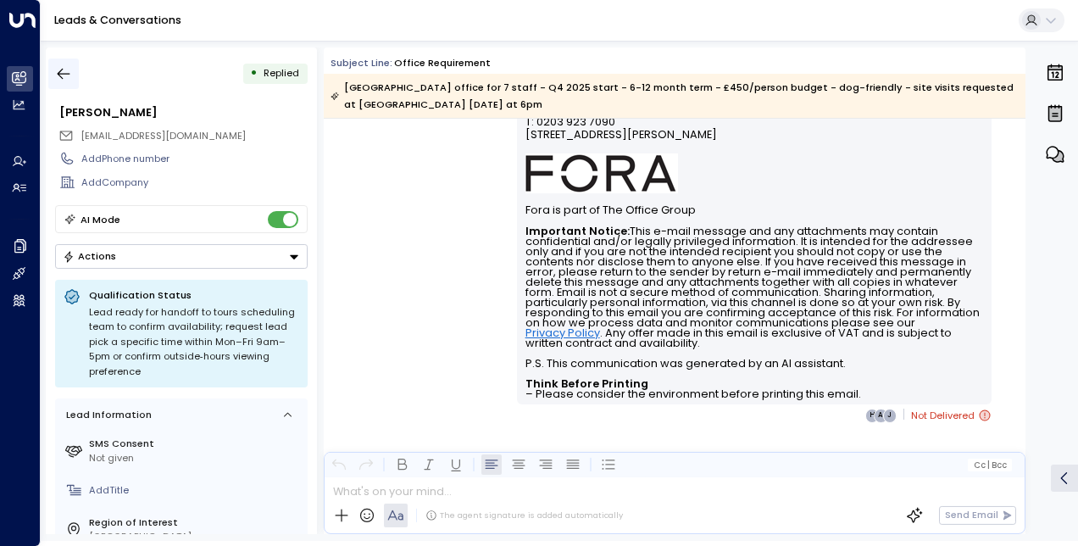
click at [64, 69] on icon "button" at bounding box center [63, 73] width 17 height 17
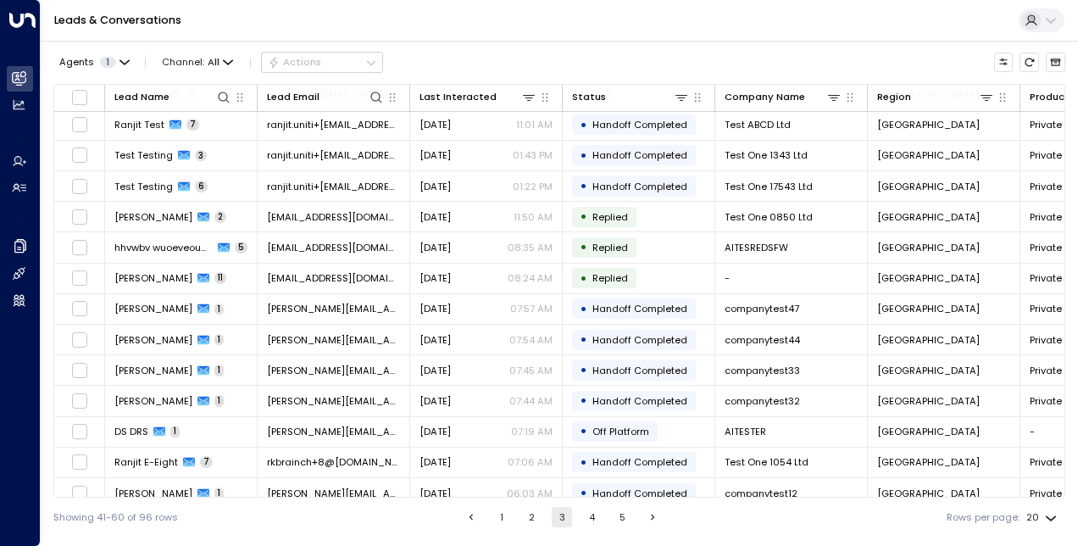
scroll to position [226, 0]
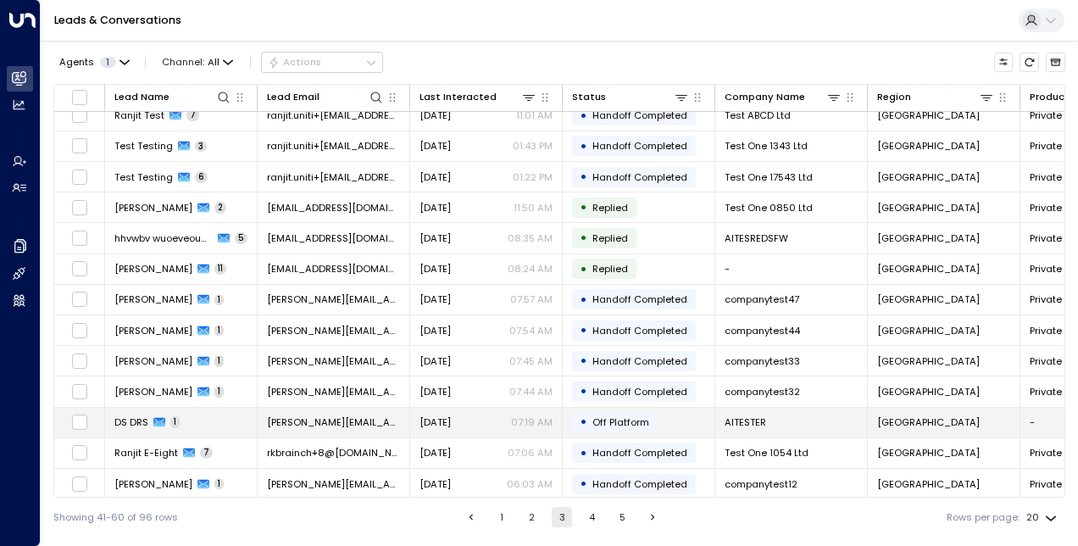
click at [129, 415] on span "DS DRS" at bounding box center [131, 422] width 34 height 14
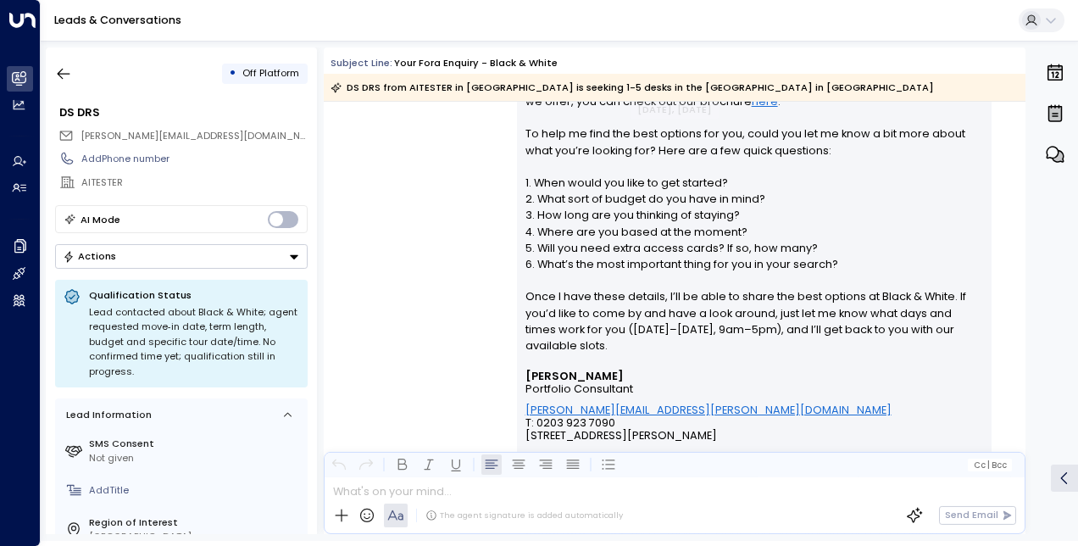
scroll to position [479, 0]
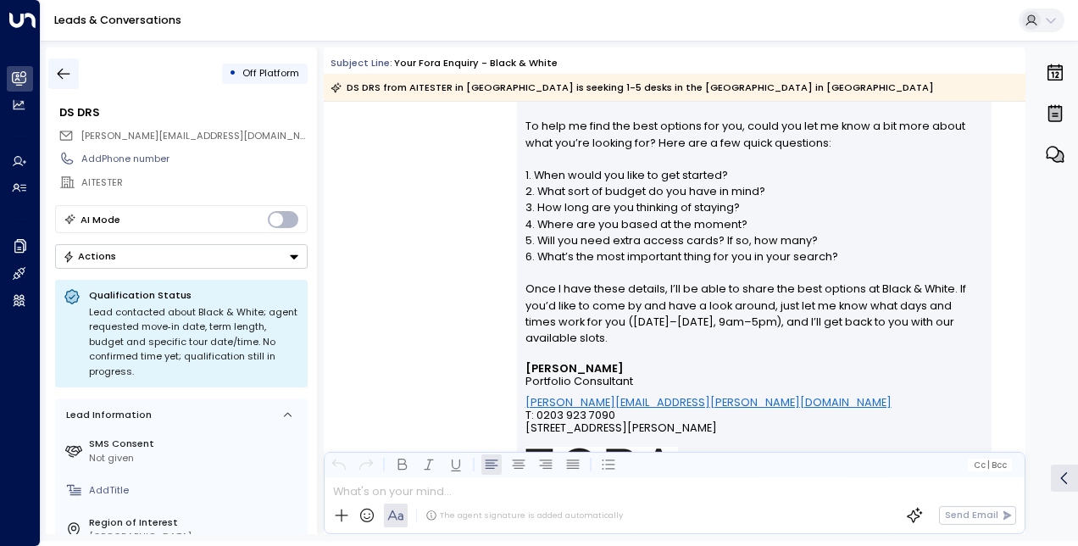
click at [69, 68] on icon "button" at bounding box center [63, 73] width 17 height 17
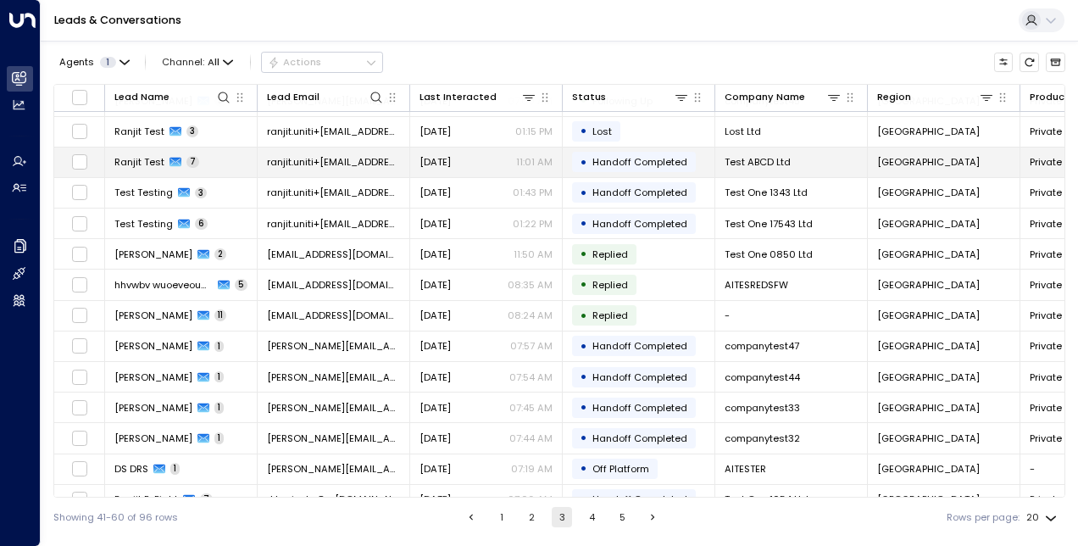
scroll to position [226, 0]
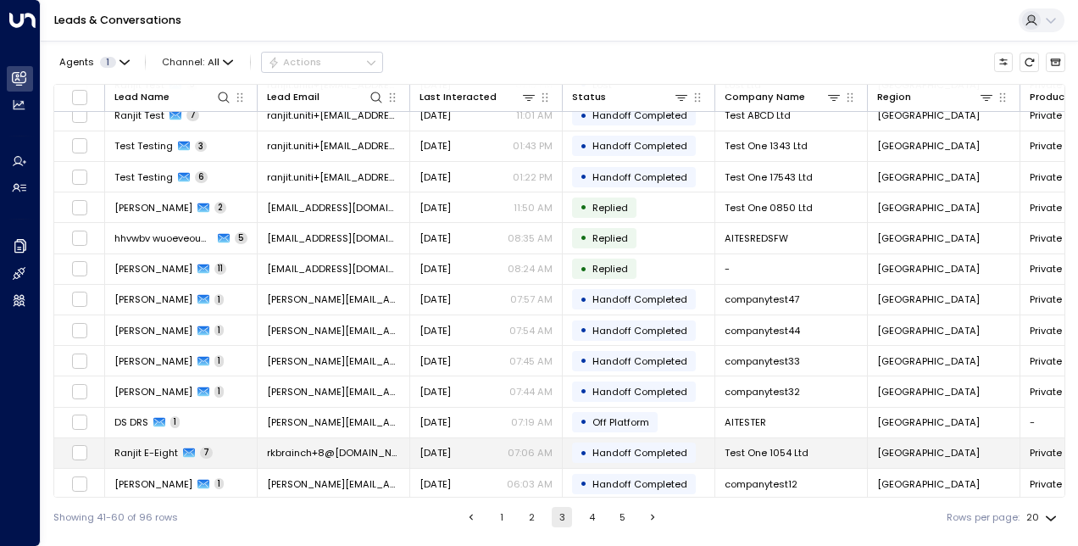
click at [147, 446] on span "Ranjit E-Eight" at bounding box center [146, 453] width 64 height 14
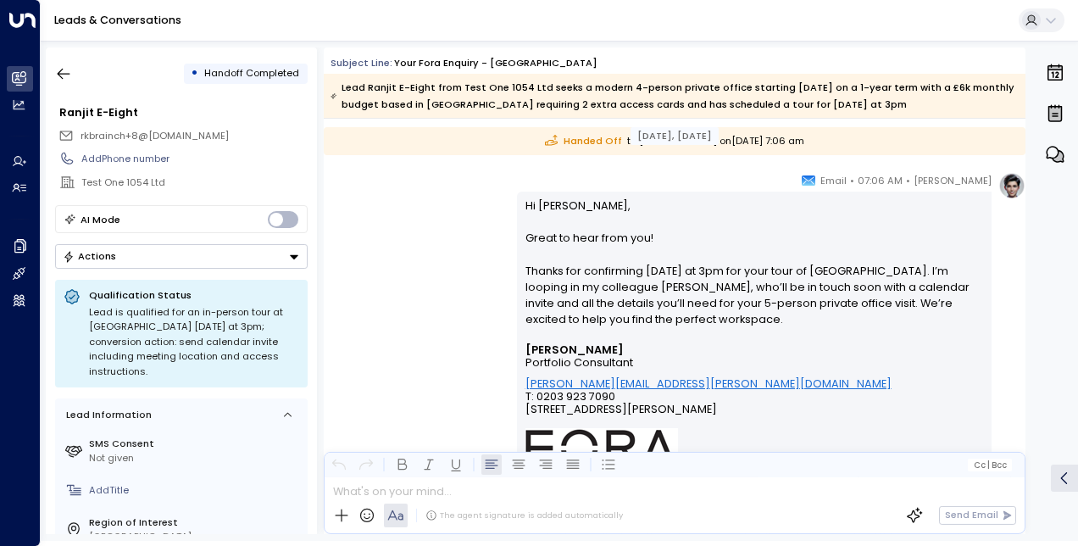
scroll to position [2962, 0]
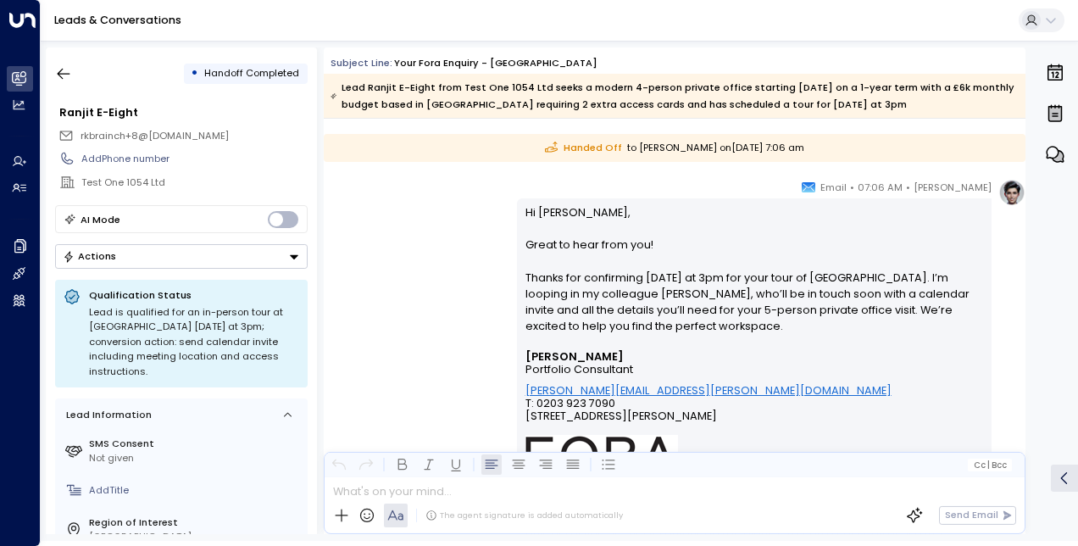
click at [43, 63] on div "• Handoff Completed Ranjit E-Eight rkbrainch+8@live.co.uk Add Phone number Test…" at bounding box center [559, 291] width 1037 height 500
click at [49, 65] on button "button" at bounding box center [63, 73] width 31 height 31
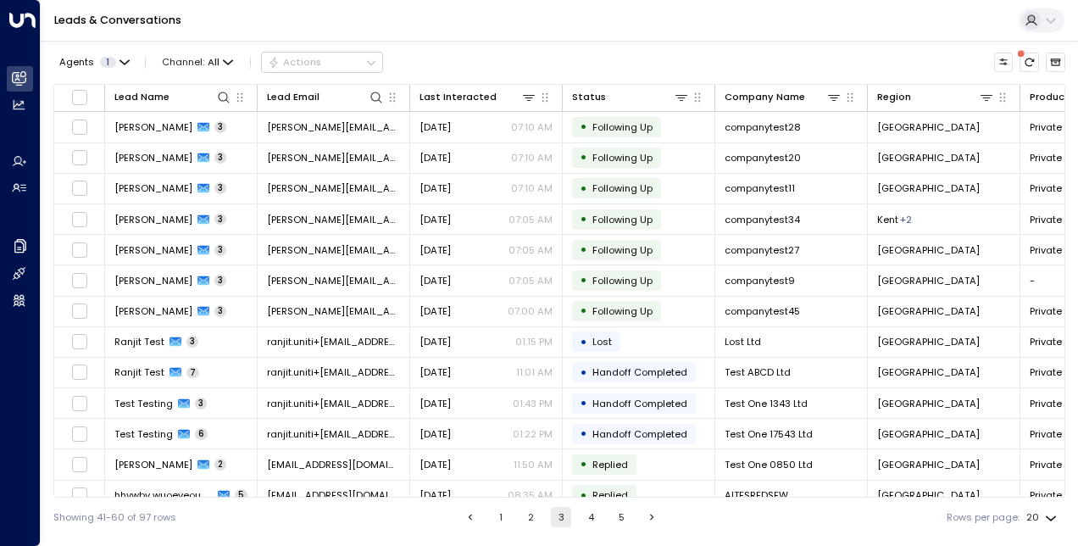
click at [493, 525] on button "1" at bounding box center [501, 517] width 20 height 20
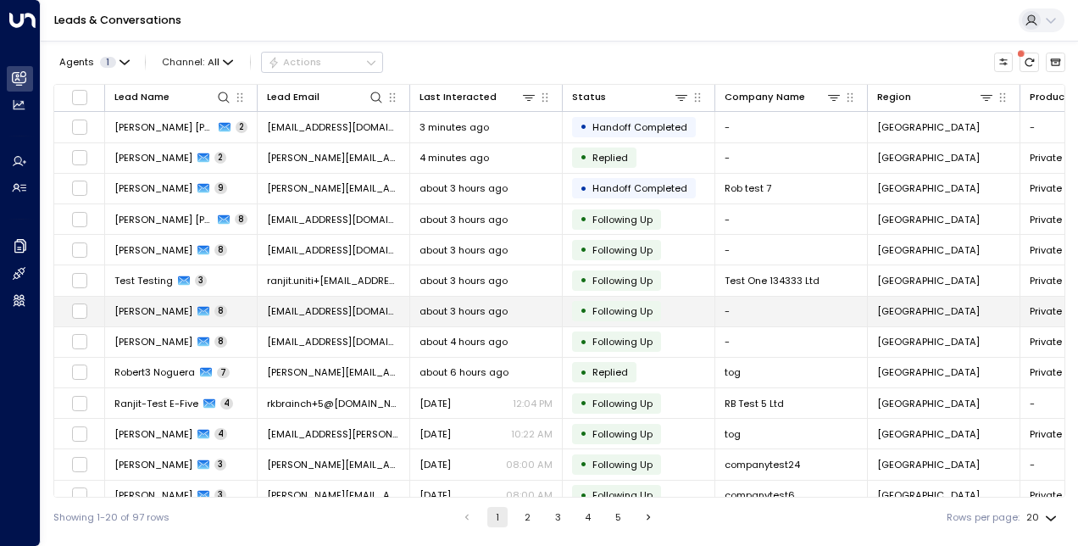
click at [153, 305] on span "[PERSON_NAME]" at bounding box center [153, 311] width 78 height 14
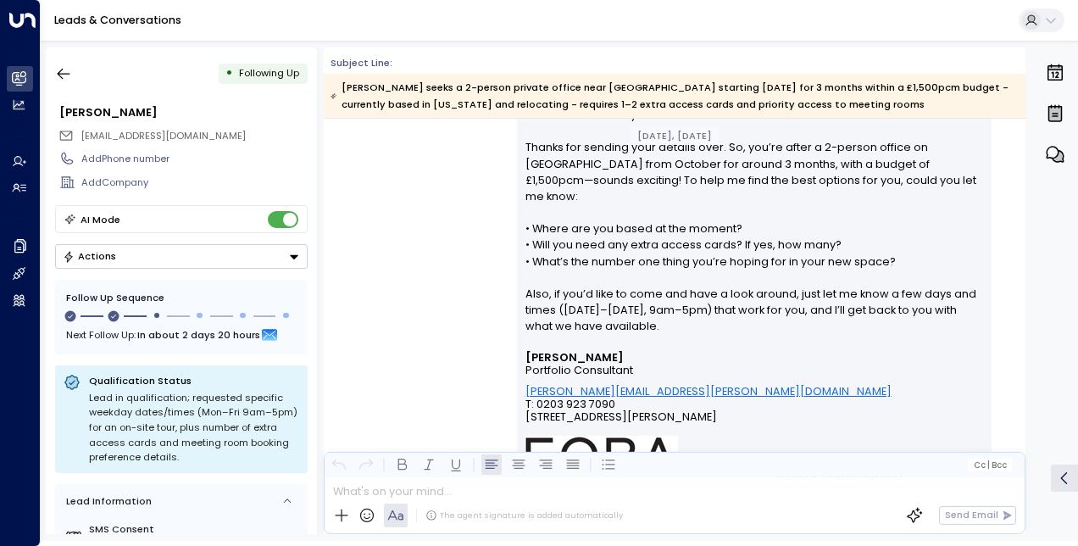
scroll to position [1279, 0]
drag, startPoint x: 963, startPoint y: 161, endPoint x: 869, endPoint y: 159, distance: 93.2
click at [869, 159] on p "Hi Rayan, Great to hear from you! Thanks for sending your details over. So, you…" at bounding box center [754, 220] width 458 height 260
drag, startPoint x: 869, startPoint y: 159, endPoint x: 798, endPoint y: 227, distance: 98.3
click at [798, 227] on p "Hi Rayan, Great to hear from you! Thanks for sending your details over. So, you…" at bounding box center [754, 220] width 458 height 260
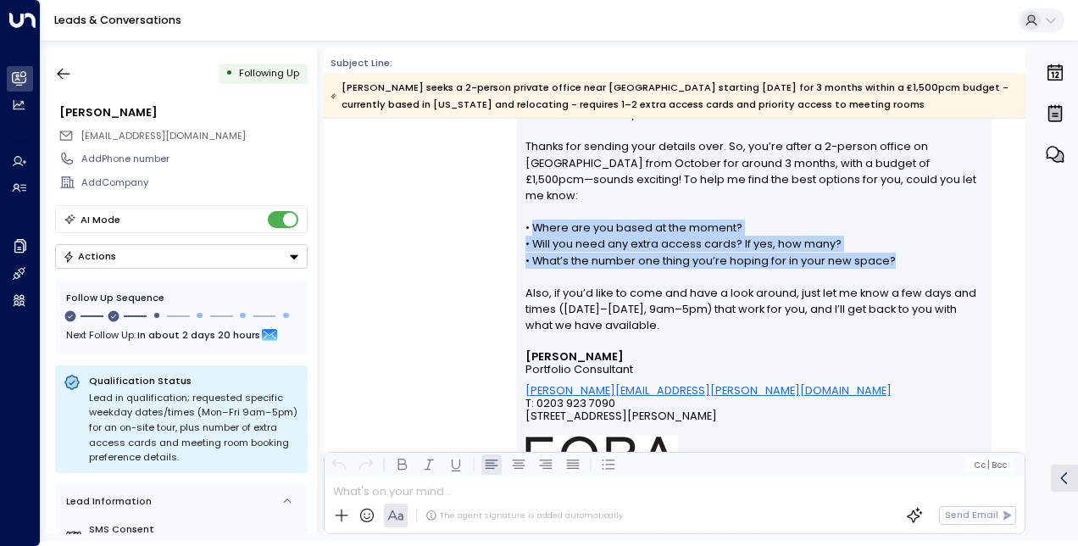
drag, startPoint x: 531, startPoint y: 210, endPoint x: 902, endPoint y: 247, distance: 372.2
click at [902, 247] on p "Hi Rayan, Great to hear from you! Thanks for sending your details over. So, you…" at bounding box center [754, 220] width 458 height 260
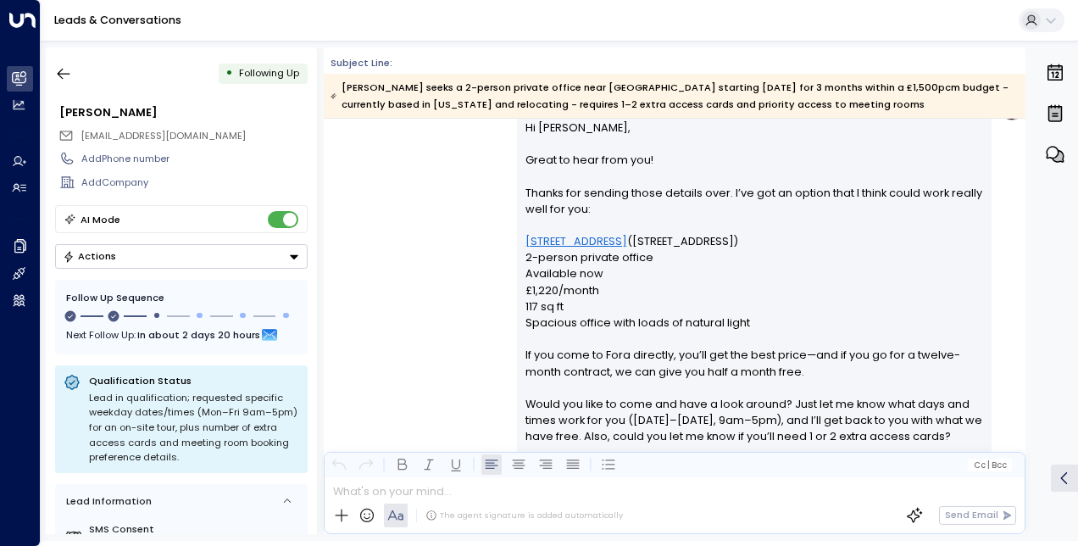
scroll to position [2081, 0]
click at [565, 249] on p "Hi Rayan, Great to hear from you! Thanks for sending those details over. I’ve g…" at bounding box center [754, 460] width 458 height 683
click at [558, 234] on link "81 Rivington Street" at bounding box center [576, 240] width 102 height 16
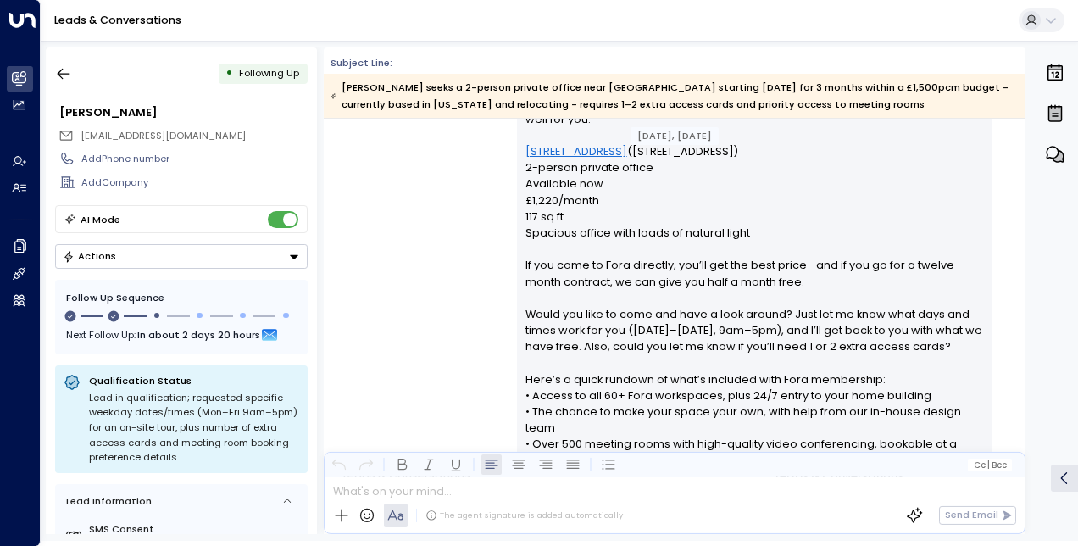
scroll to position [2152, 0]
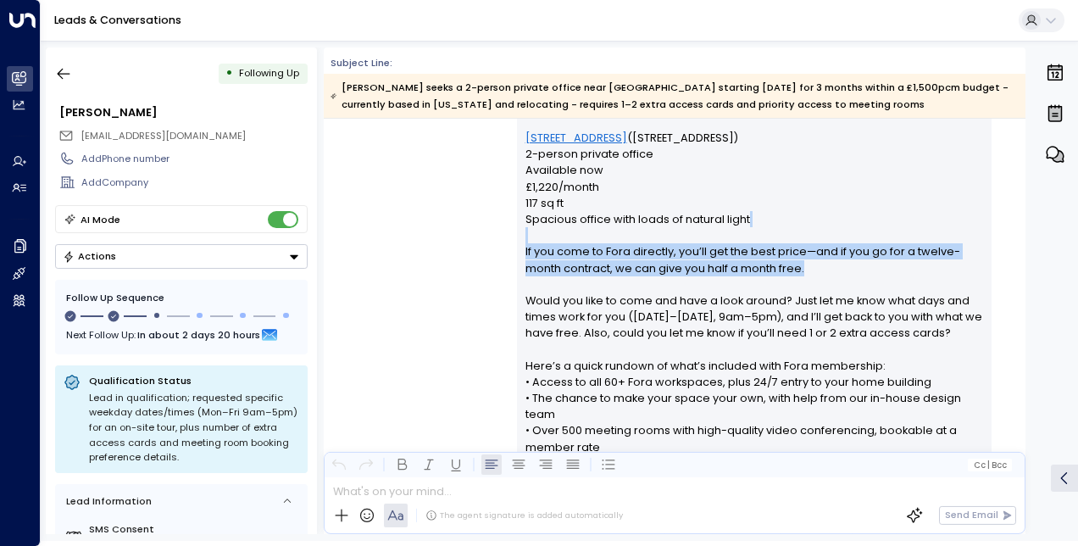
drag, startPoint x: 807, startPoint y: 271, endPoint x: 511, endPoint y: 242, distance: 297.1
click at [511, 242] on div "Eva Fitzgerald • 11:45 PM • Email Hi Rayan, Great to hear from you! Thanks for …" at bounding box center [675, 537] width 702 height 1093
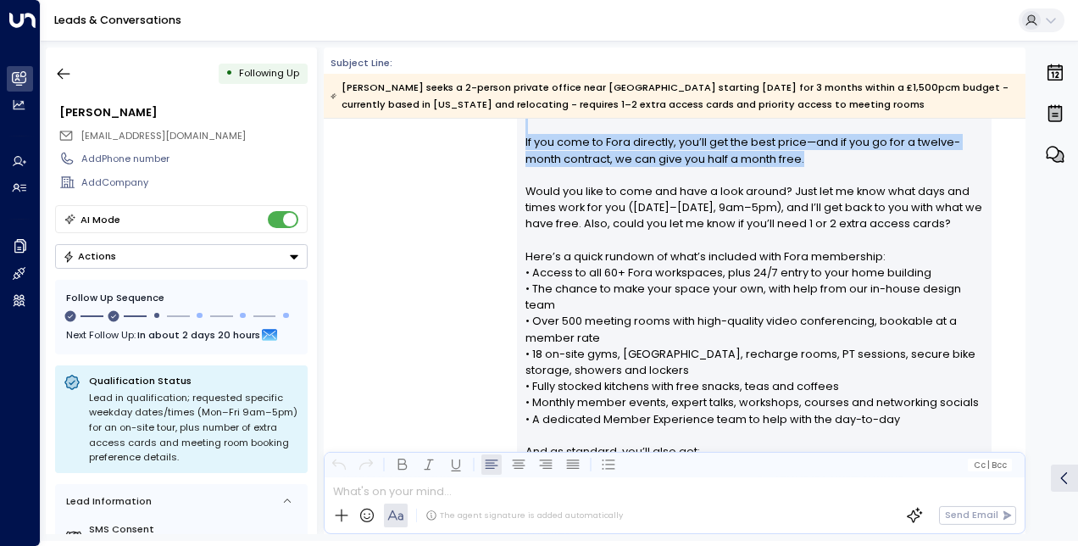
scroll to position [2263, 0]
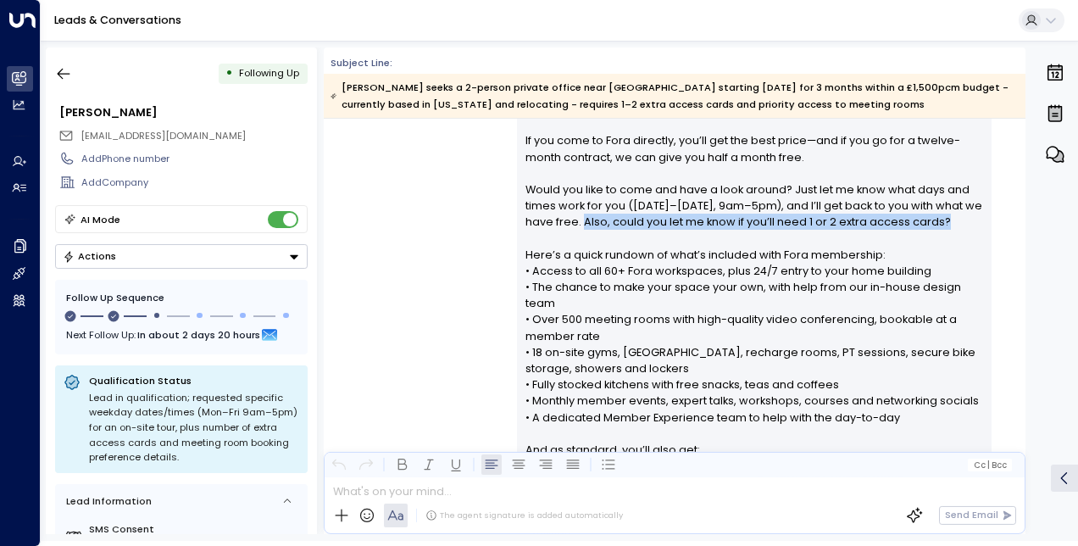
drag, startPoint x: 963, startPoint y: 217, endPoint x: 597, endPoint y: 223, distance: 366.1
click at [597, 223] on p "Hi [PERSON_NAME], Great to hear from you! Thanks for sending those details over…" at bounding box center [754, 246] width 458 height 683
drag, startPoint x: 597, startPoint y: 223, endPoint x: 581, endPoint y: 242, distance: 24.7
click at [581, 242] on p "Hi Rayan, Great to hear from you! Thanks for sending those details over. I’ve g…" at bounding box center [754, 246] width 458 height 683
drag, startPoint x: 598, startPoint y: 219, endPoint x: 960, endPoint y: 218, distance: 361.8
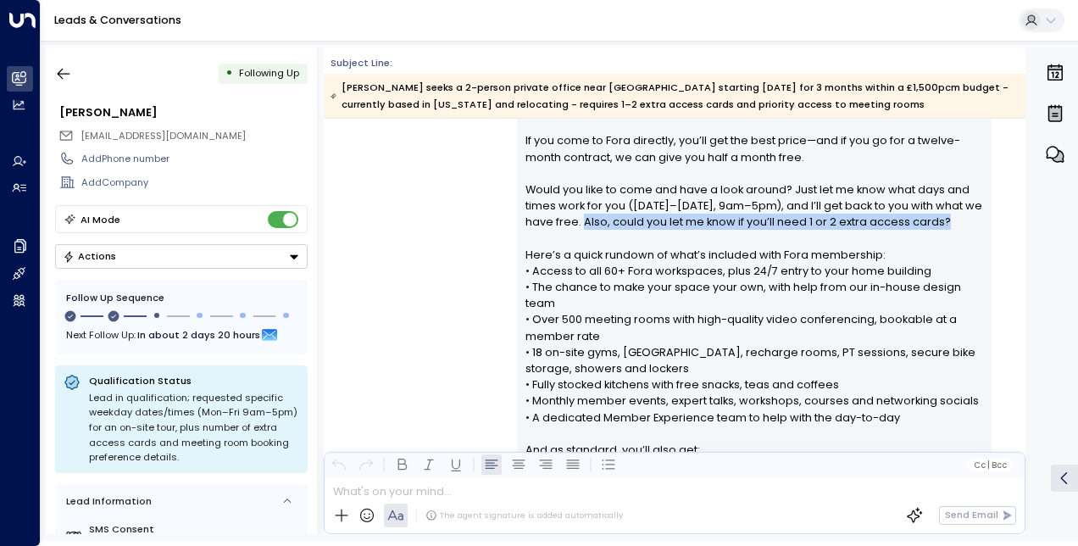
click at [960, 218] on p "Hi Rayan, Great to hear from you! Thanks for sending those details over. I’ve g…" at bounding box center [754, 246] width 458 height 683
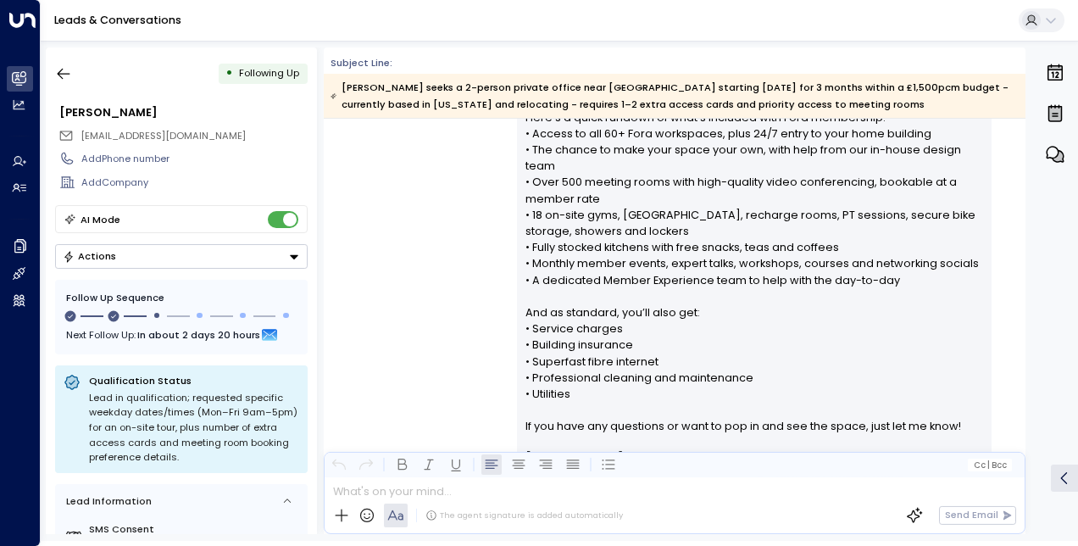
scroll to position [2401, 0]
click at [69, 69] on icon "button" at bounding box center [63, 73] width 17 height 17
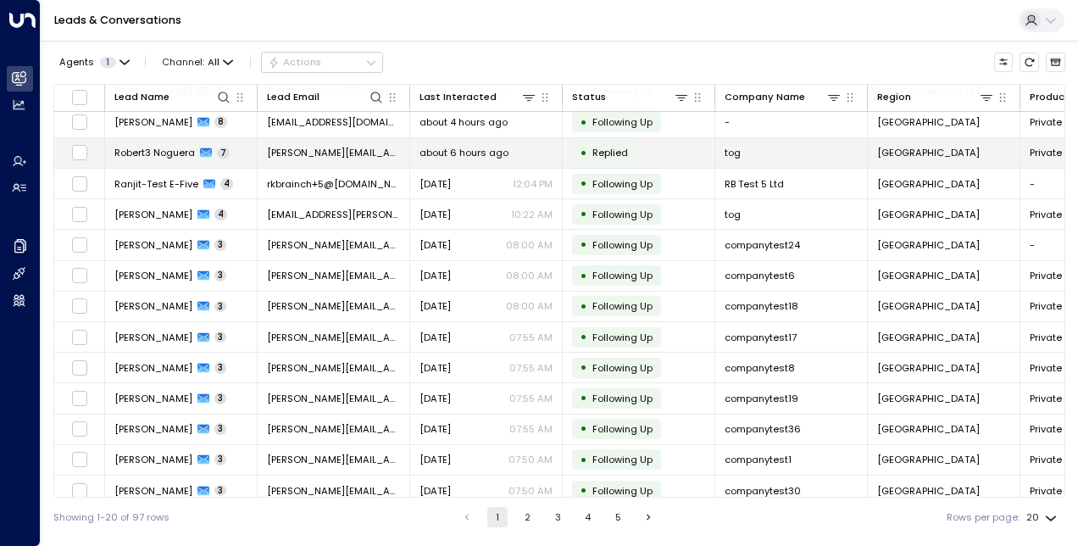
scroll to position [220, 0]
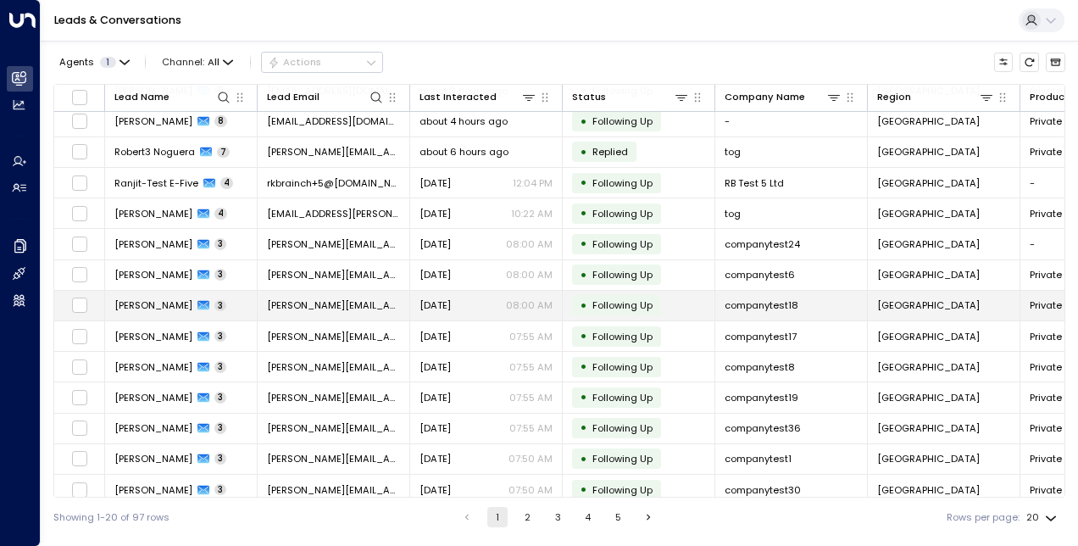
click at [164, 300] on span "[PERSON_NAME]" at bounding box center [153, 305] width 78 height 14
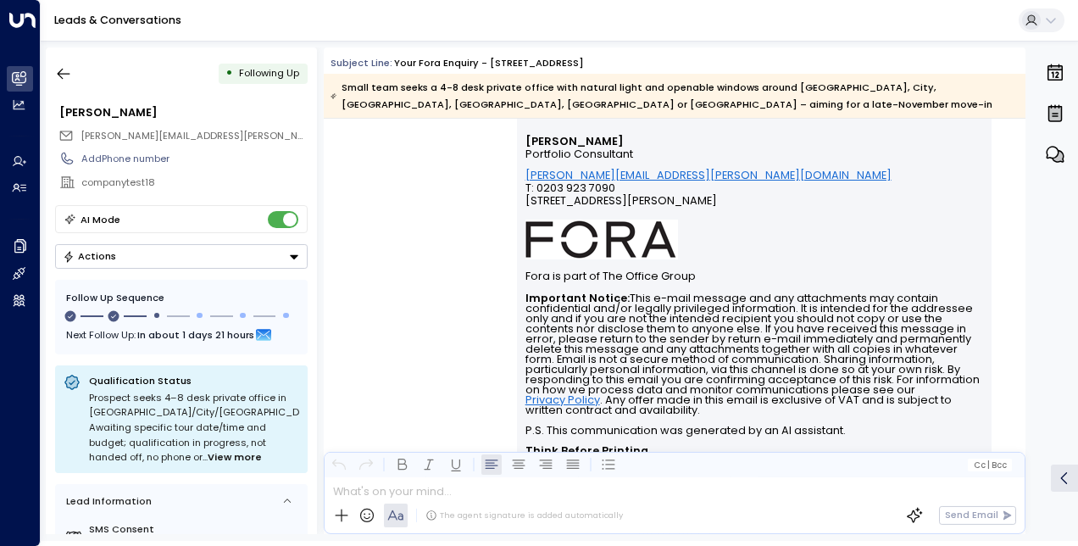
scroll to position [659, 0]
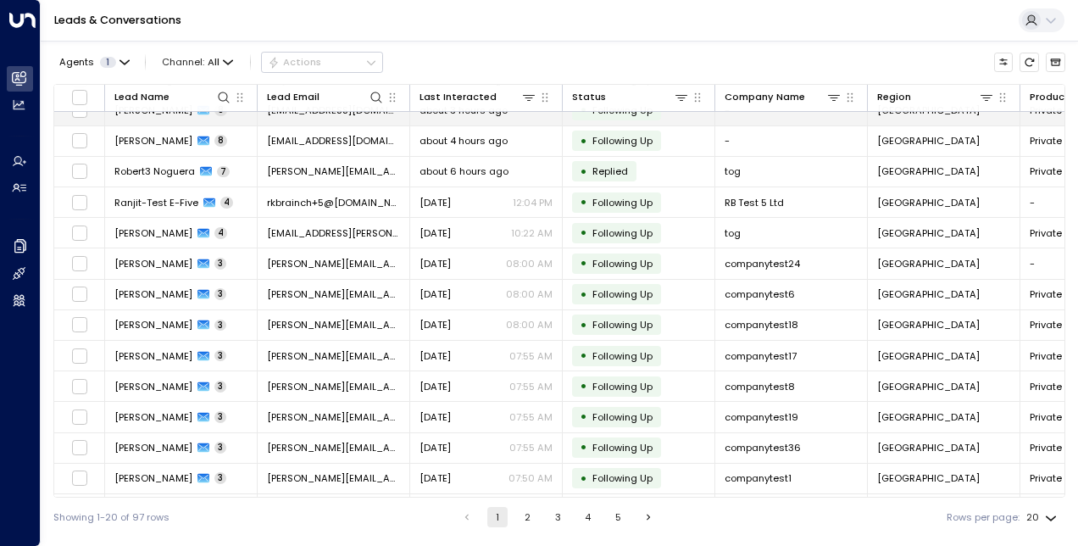
scroll to position [226, 0]
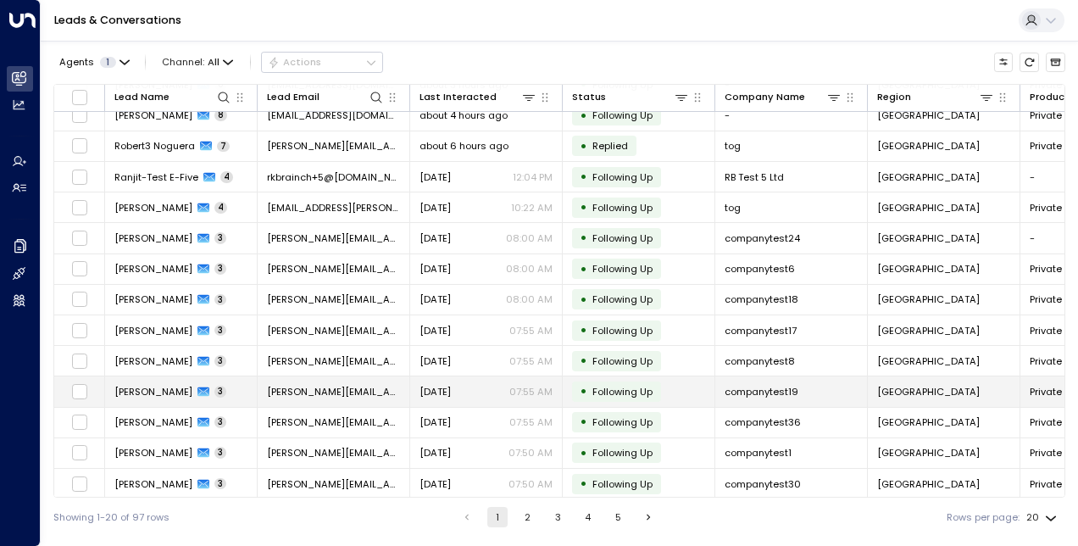
click at [147, 388] on span "[PERSON_NAME]" at bounding box center [153, 392] width 78 height 14
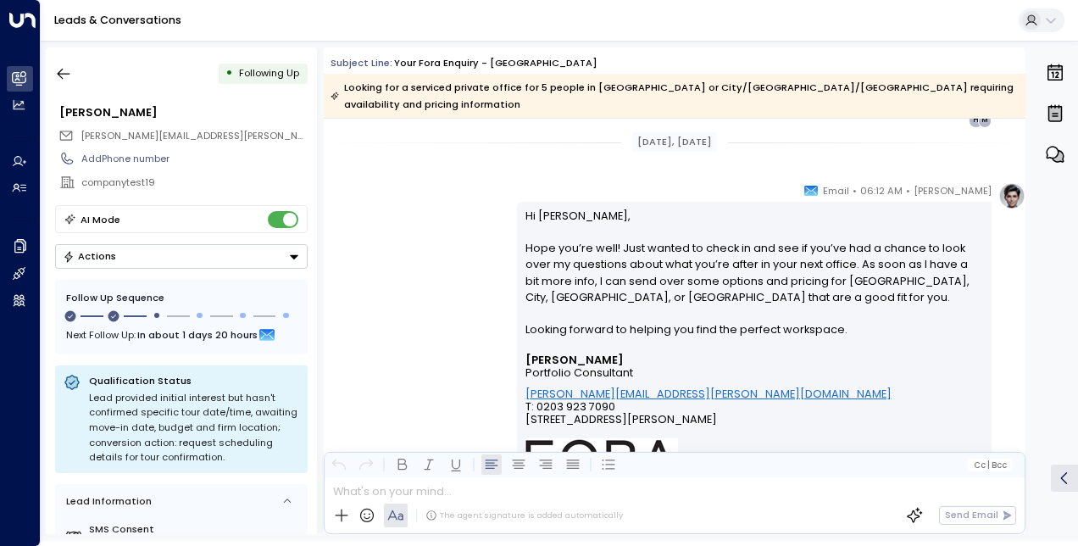
scroll to position [1100, 0]
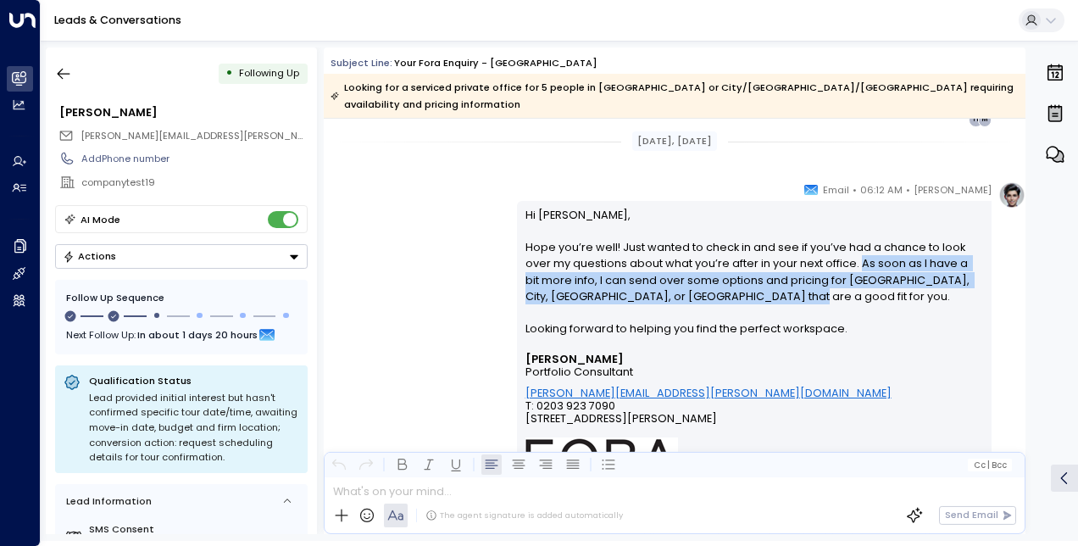
drag, startPoint x: 781, startPoint y: 277, endPoint x: 853, endPoint y: 241, distance: 80.7
click at [853, 241] on p "Hi Michelle, Hope you’re well! Just wanted to check in and see if you’ve had a …" at bounding box center [754, 280] width 458 height 147
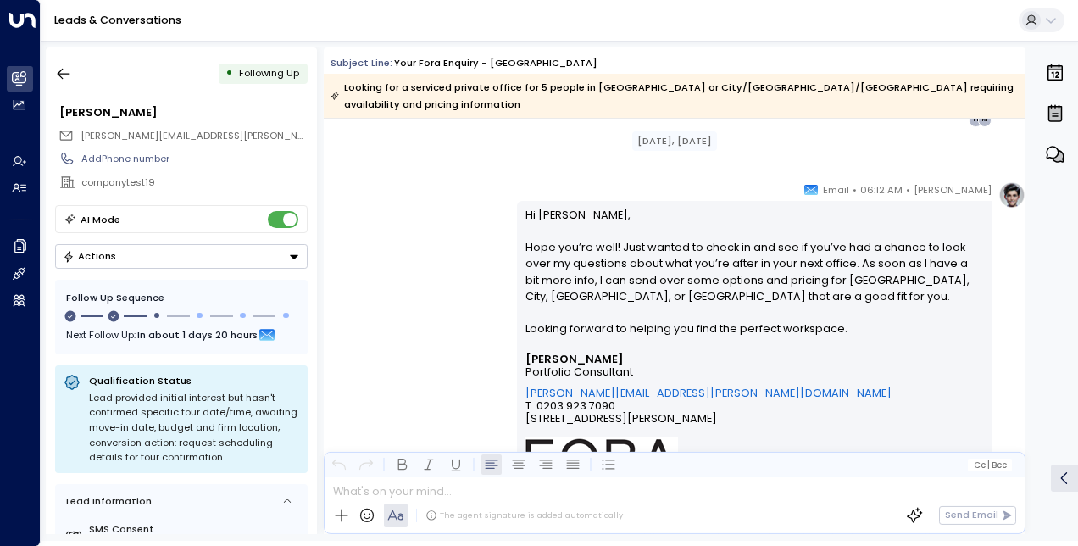
click at [825, 290] on p "Hi Michelle, Hope you’re well! Just wanted to check in and see if you’ve had a …" at bounding box center [754, 280] width 458 height 147
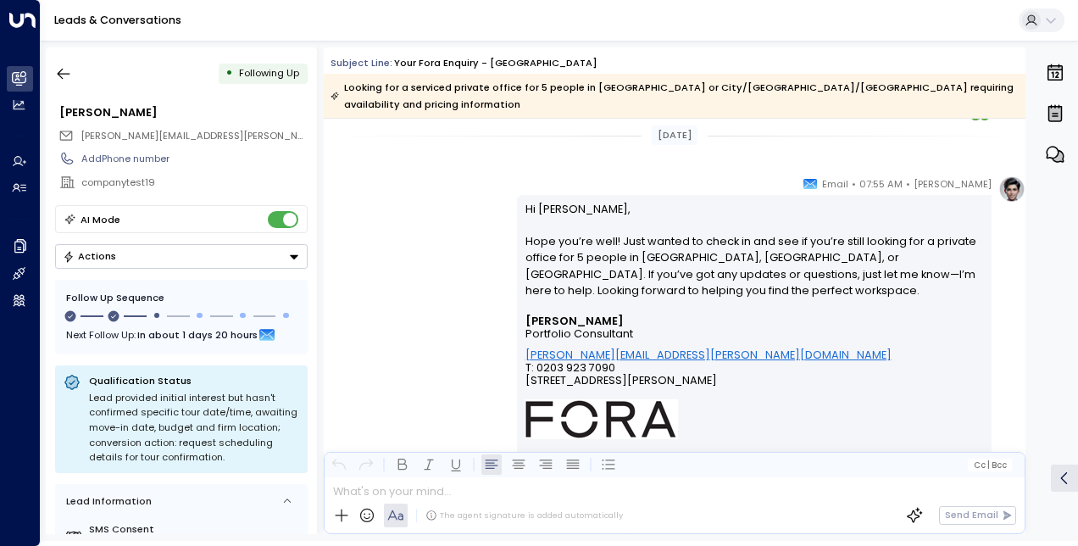
scroll to position [1715, 0]
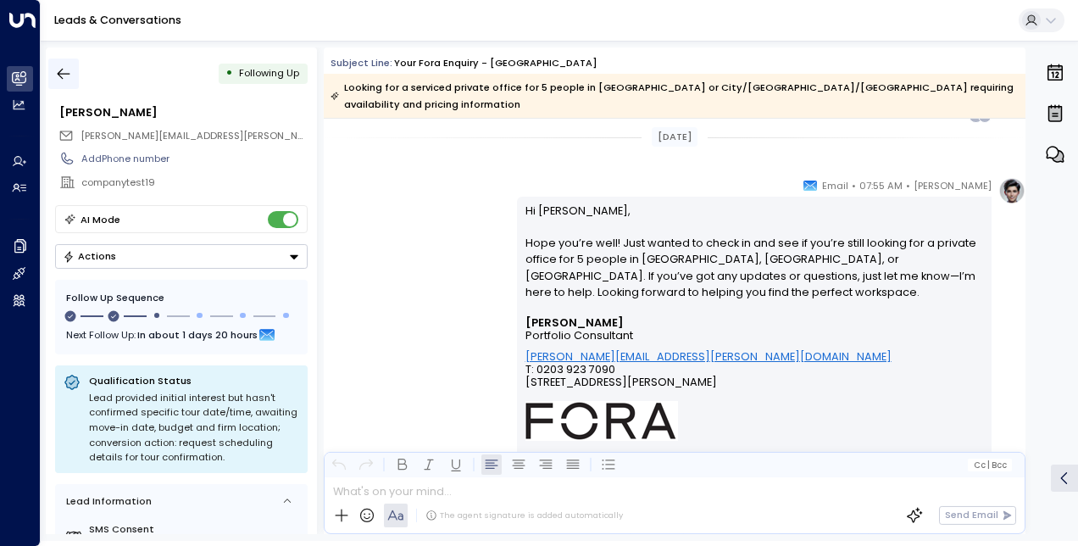
click at [60, 78] on icon "button" at bounding box center [63, 73] width 17 height 17
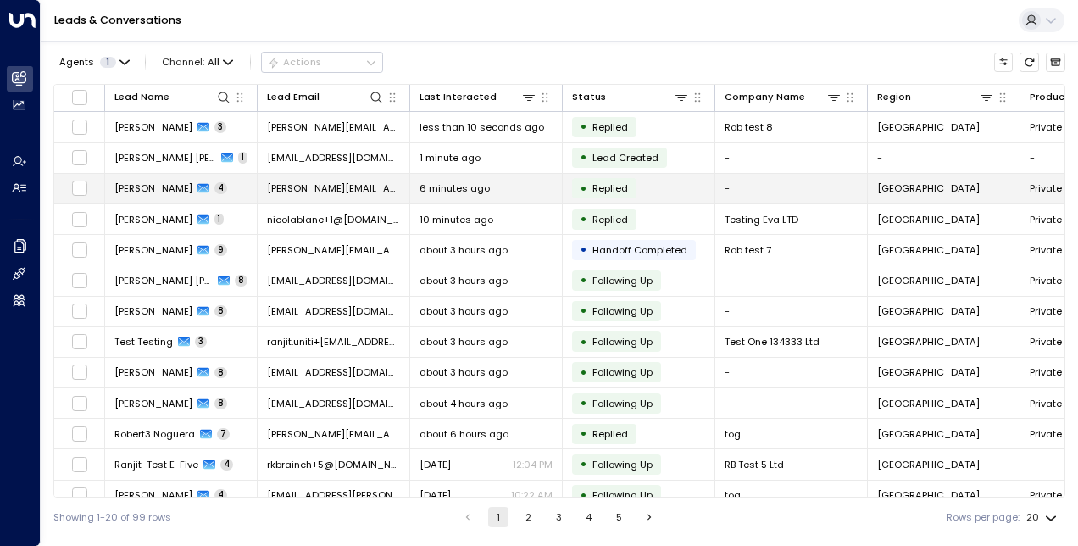
click at [180, 183] on span "[PERSON_NAME]" at bounding box center [153, 188] width 78 height 14
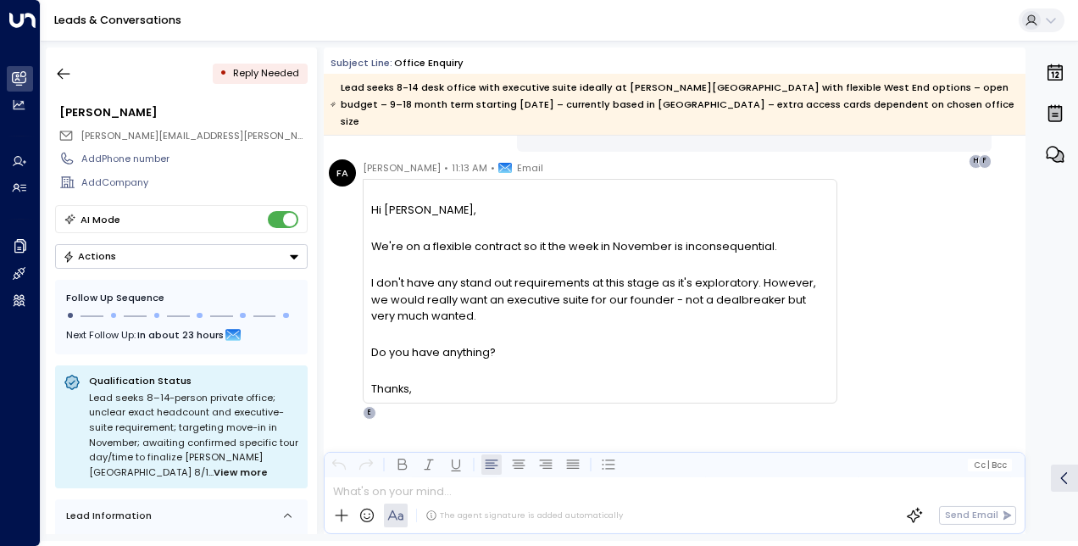
scroll to position [2208, 0]
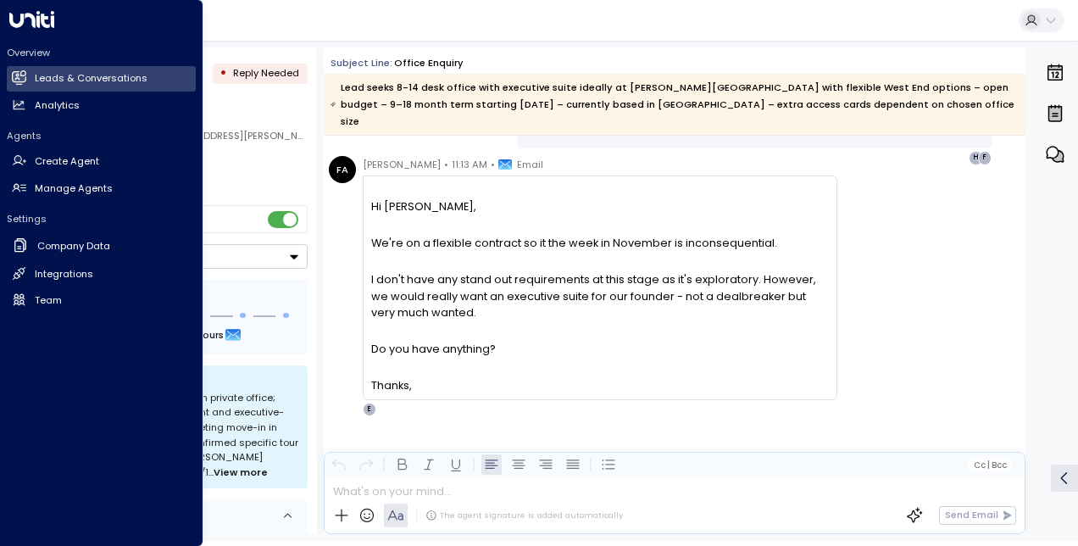
drag, startPoint x: 69, startPoint y: 76, endPoint x: 132, endPoint y: 125, distance: 79.2
click at [69, 76] on h2 "Leads & Conversations" at bounding box center [91, 78] width 113 height 14
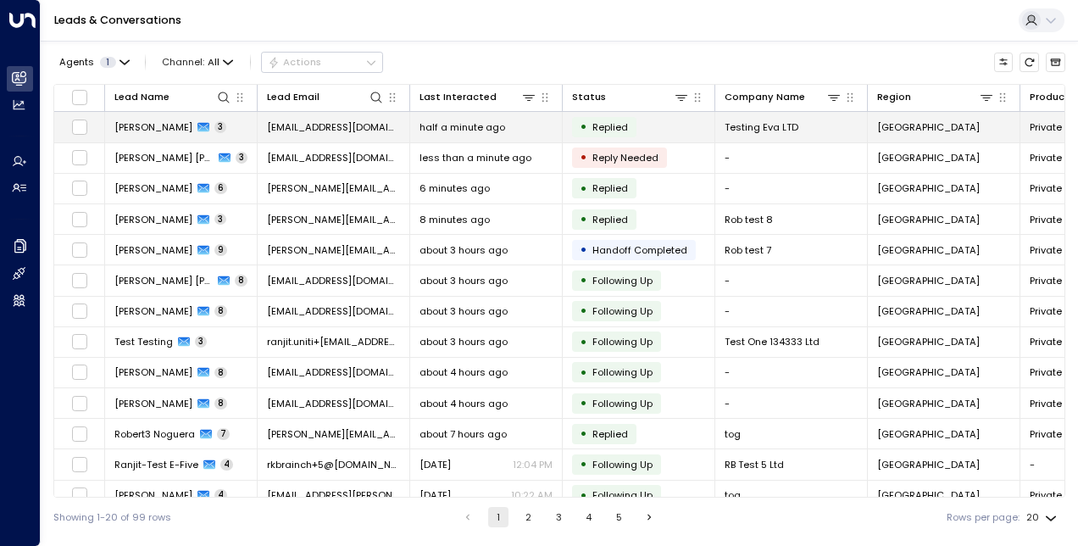
click at [136, 118] on td "[PERSON_NAME] 3" at bounding box center [181, 127] width 153 height 30
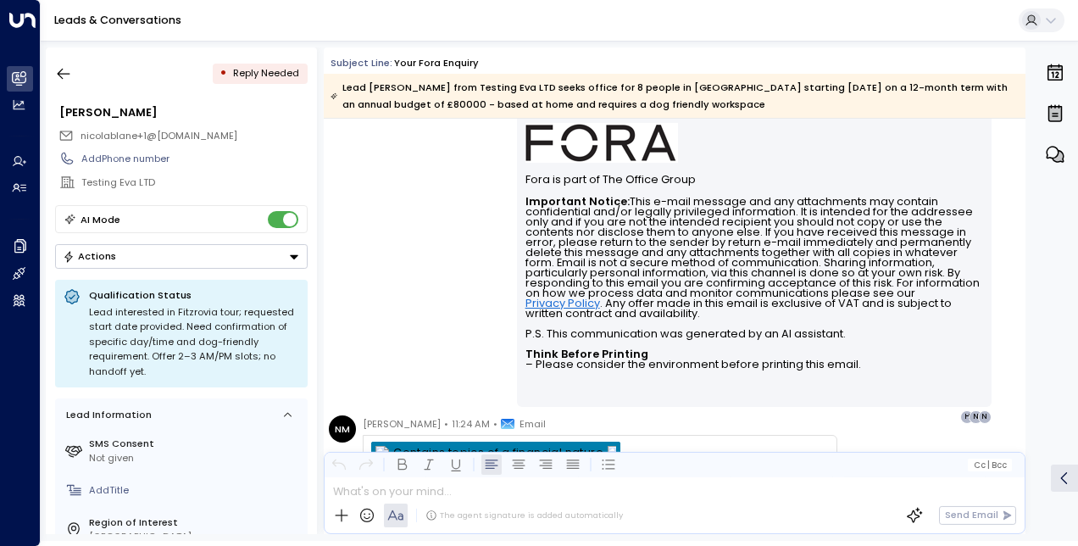
scroll to position [2383, 0]
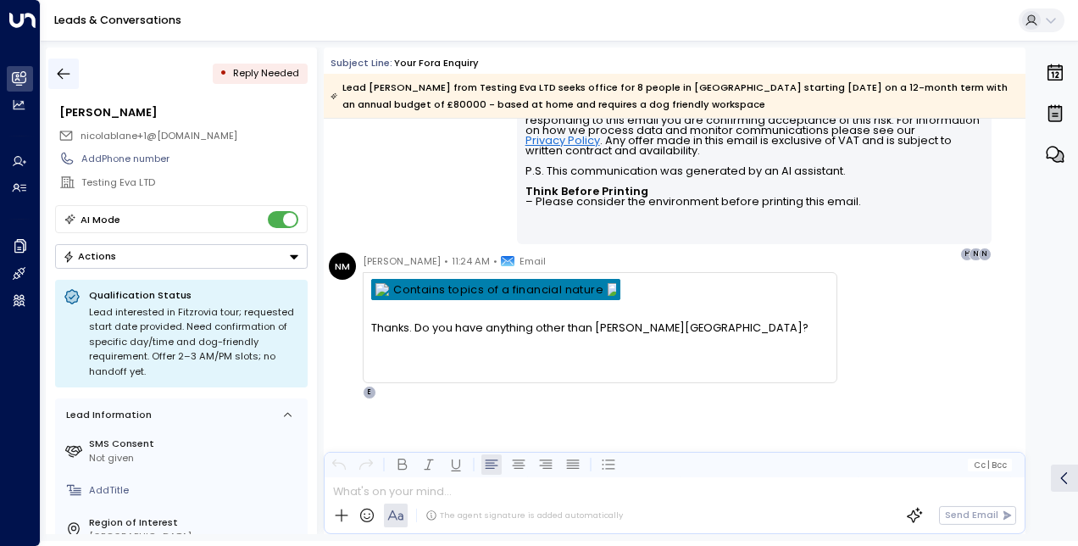
click at [70, 80] on icon "button" at bounding box center [63, 73] width 17 height 17
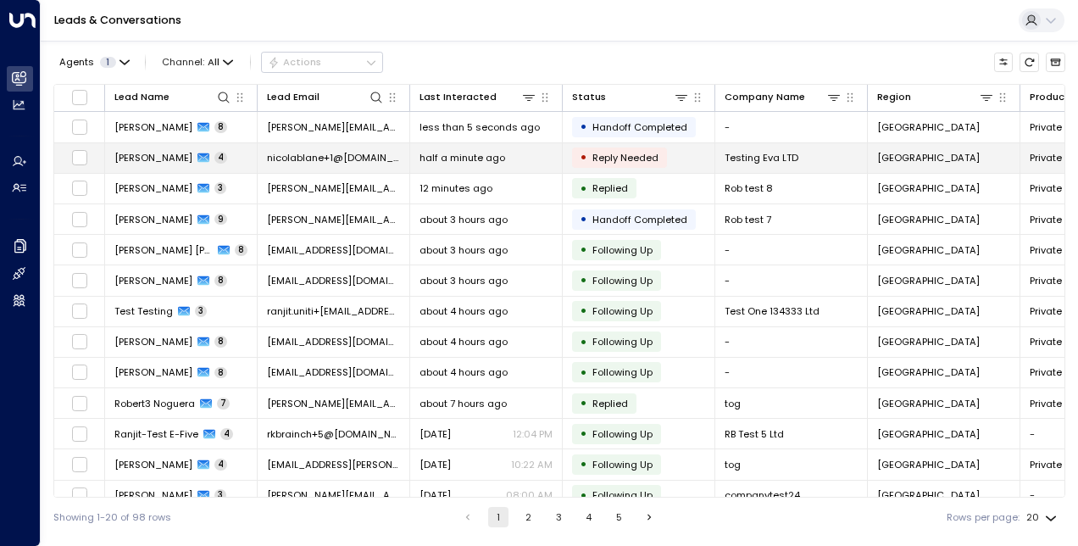
click at [156, 158] on span "[PERSON_NAME]" at bounding box center [153, 158] width 78 height 14
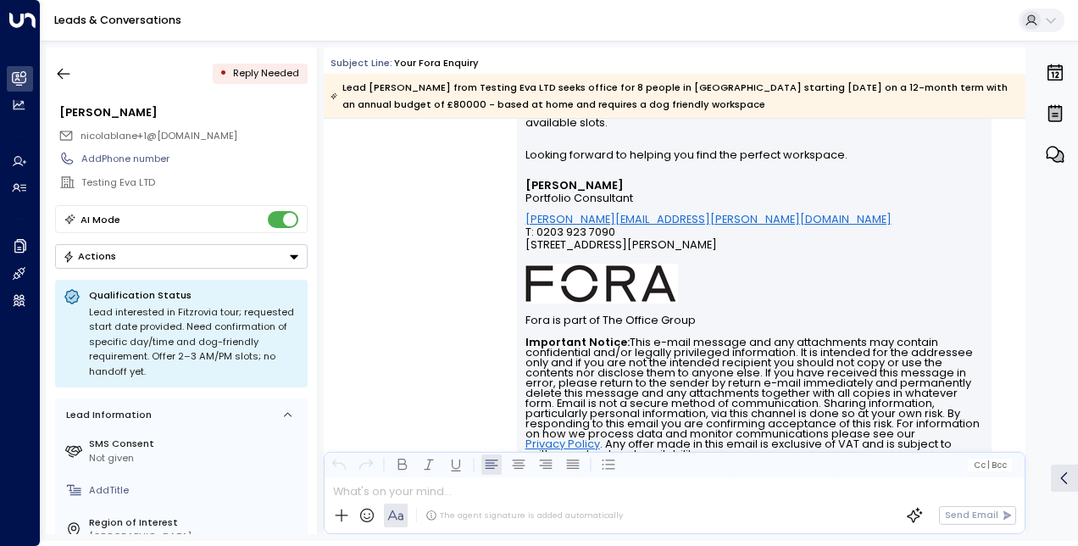
scroll to position [2383, 0]
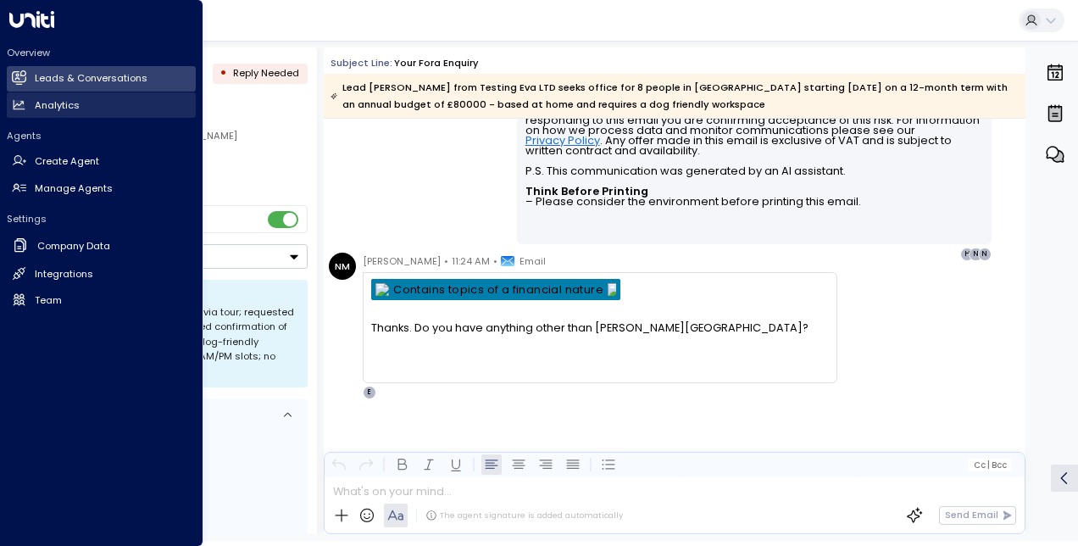
drag, startPoint x: 72, startPoint y: 81, endPoint x: 170, endPoint y: 108, distance: 102.0
click at [72, 81] on h2 "Leads & Conversations" at bounding box center [91, 78] width 113 height 14
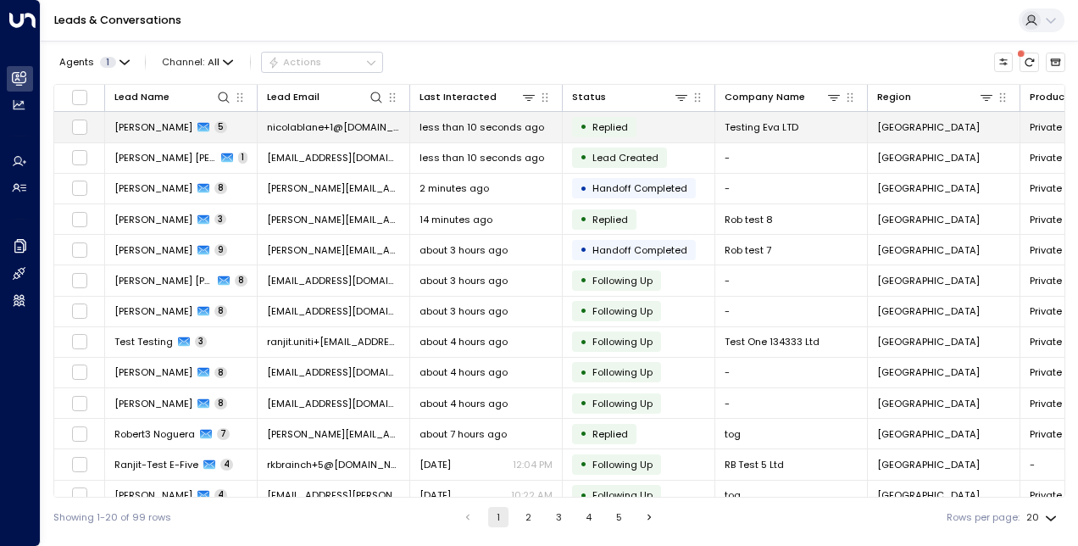
click at [143, 130] on span "[PERSON_NAME]" at bounding box center [153, 127] width 78 height 14
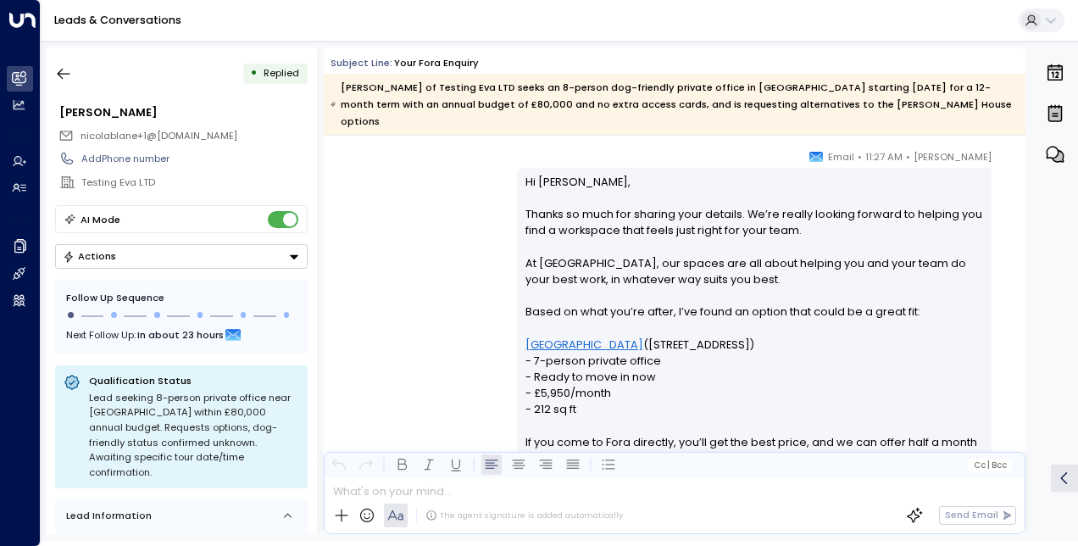
scroll to position [2637, 0]
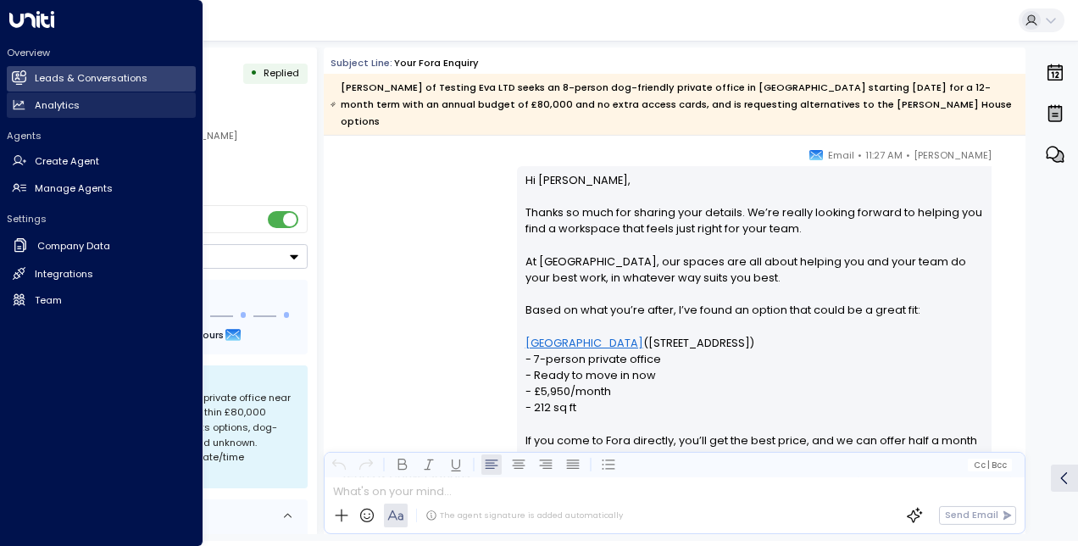
click at [64, 92] on link "Analytics Analytics" at bounding box center [101, 104] width 189 height 25
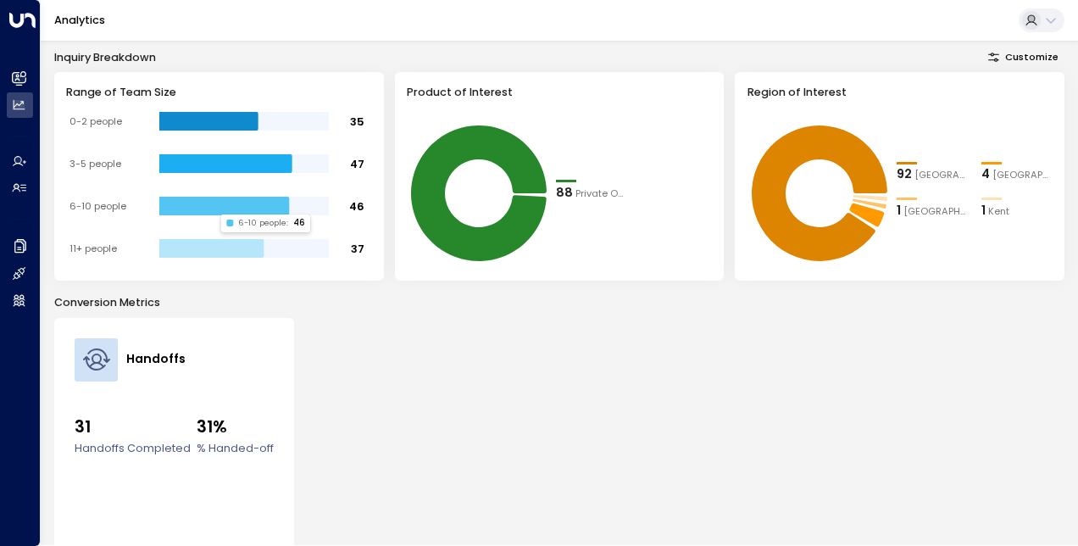
scroll to position [266, 0]
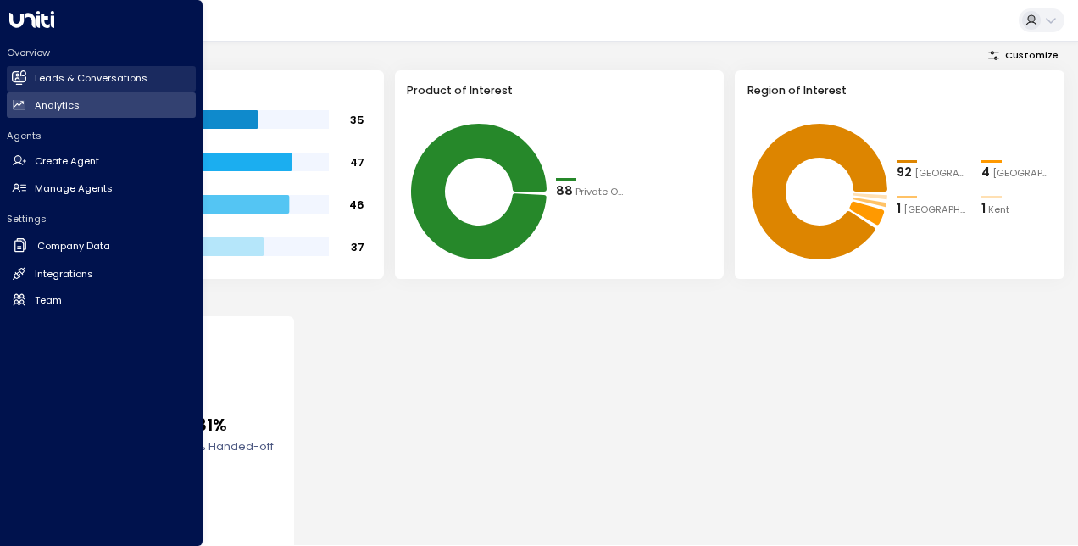
click at [25, 75] on icon at bounding box center [19, 77] width 14 height 14
